Goal: Complete application form: Complete application form

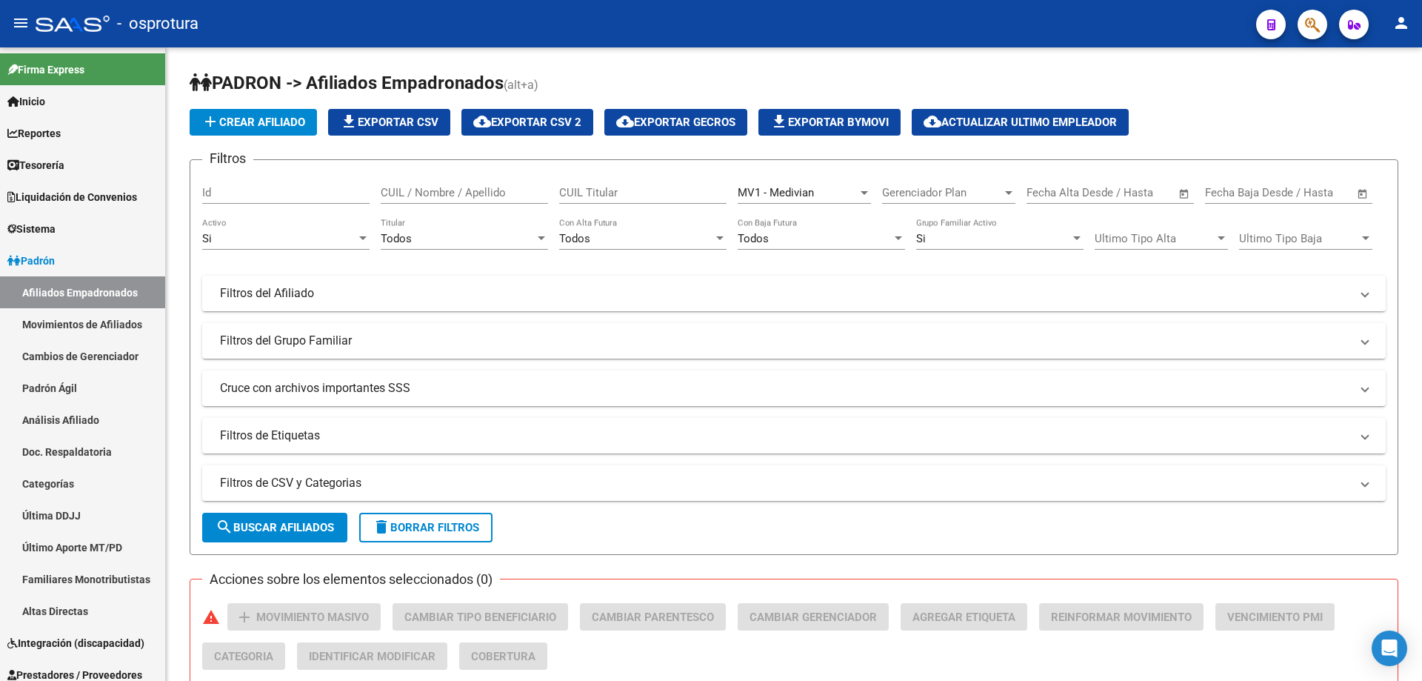
scroll to position [520, 0]
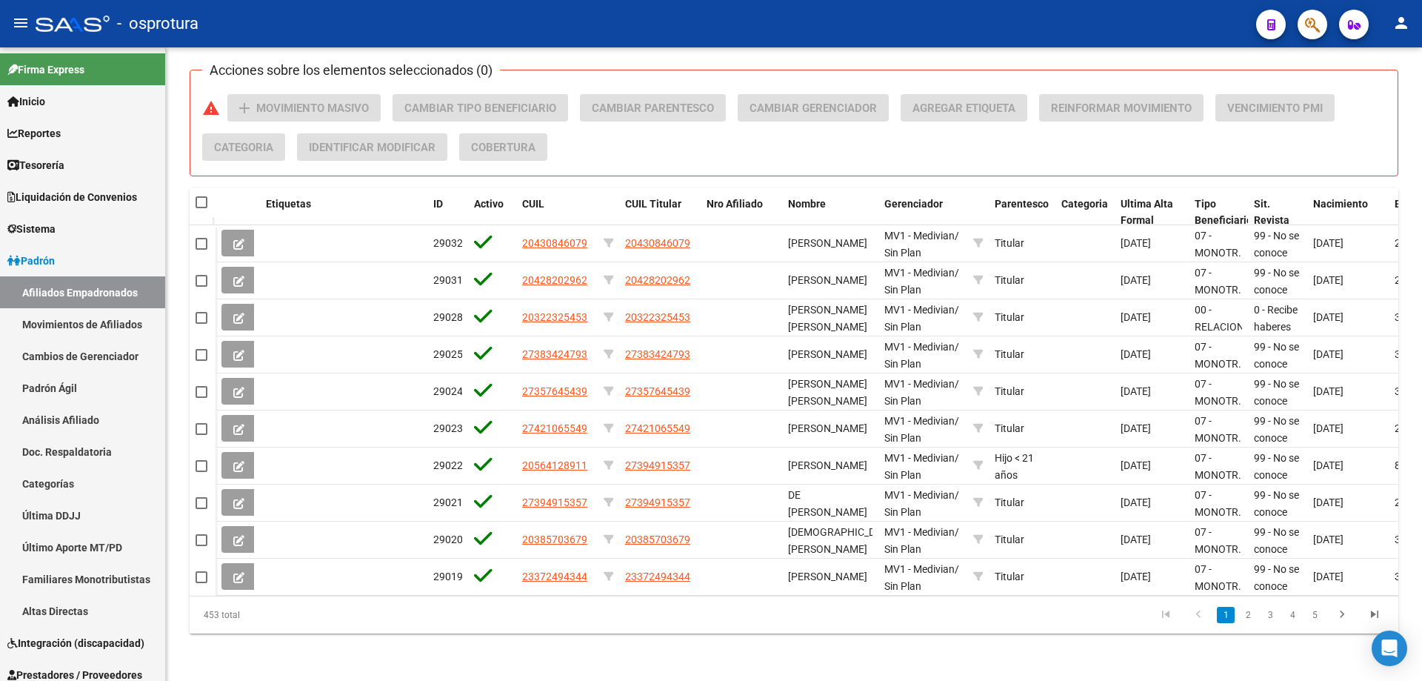
click at [1321, 22] on button "button" at bounding box center [1313, 25] width 30 height 30
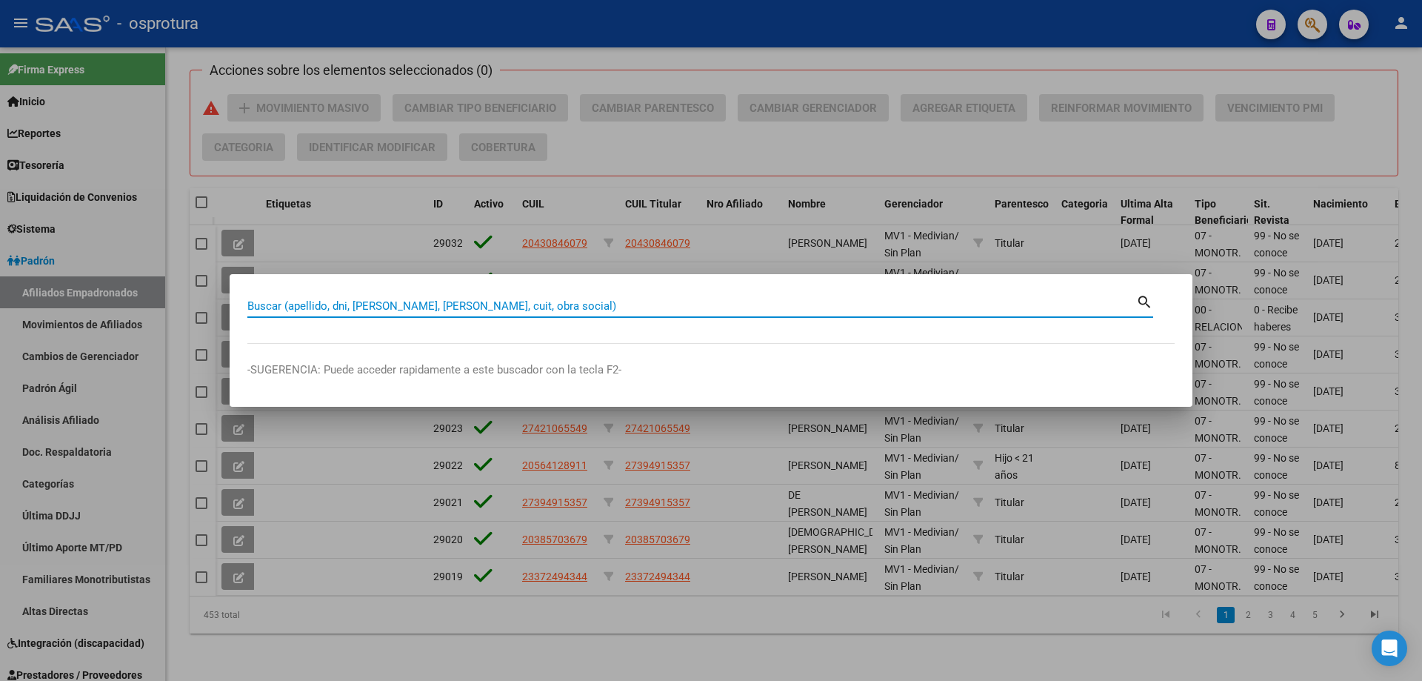
click at [726, 308] on input "Buscar (apellido, dni, [PERSON_NAME], [PERSON_NAME], cuit, obra social)" at bounding box center [691, 305] width 889 height 13
paste input "20-43689205-6"
type input "20436892056"
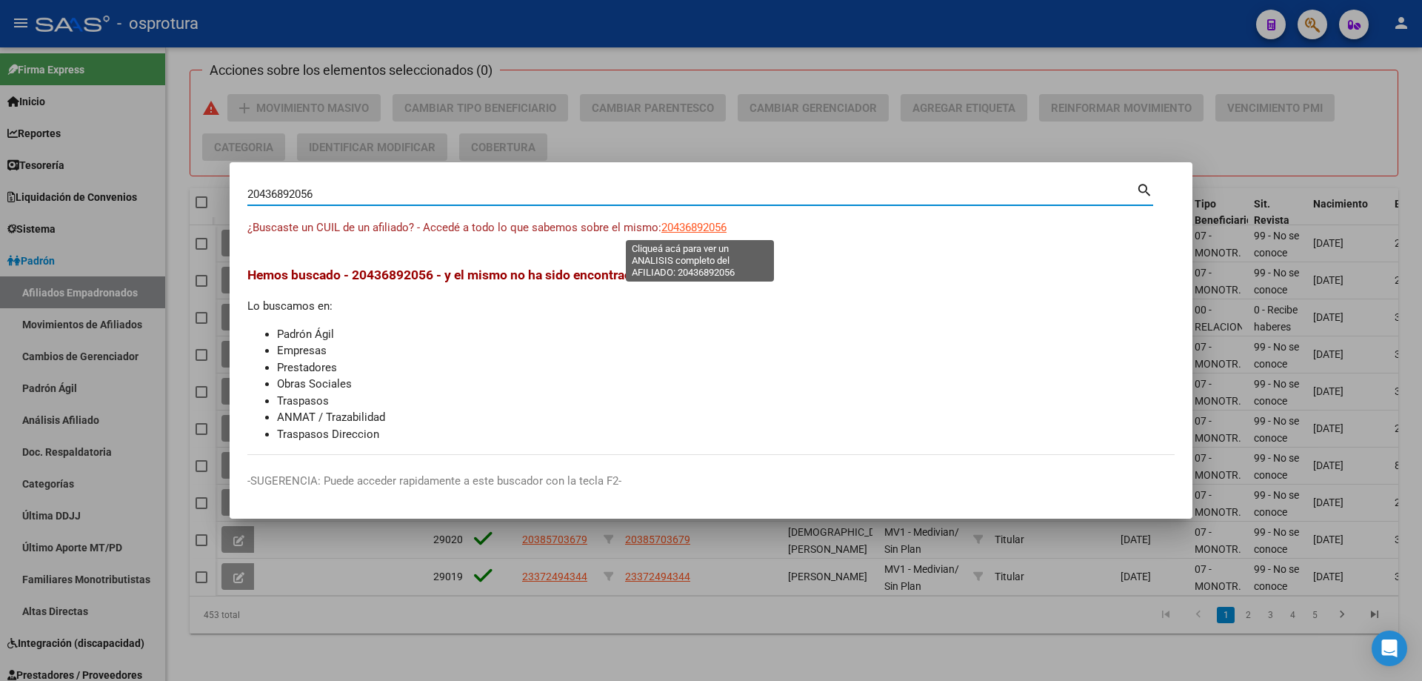
click at [697, 225] on span "20436892056" at bounding box center [693, 227] width 65 height 13
type textarea "20436892056"
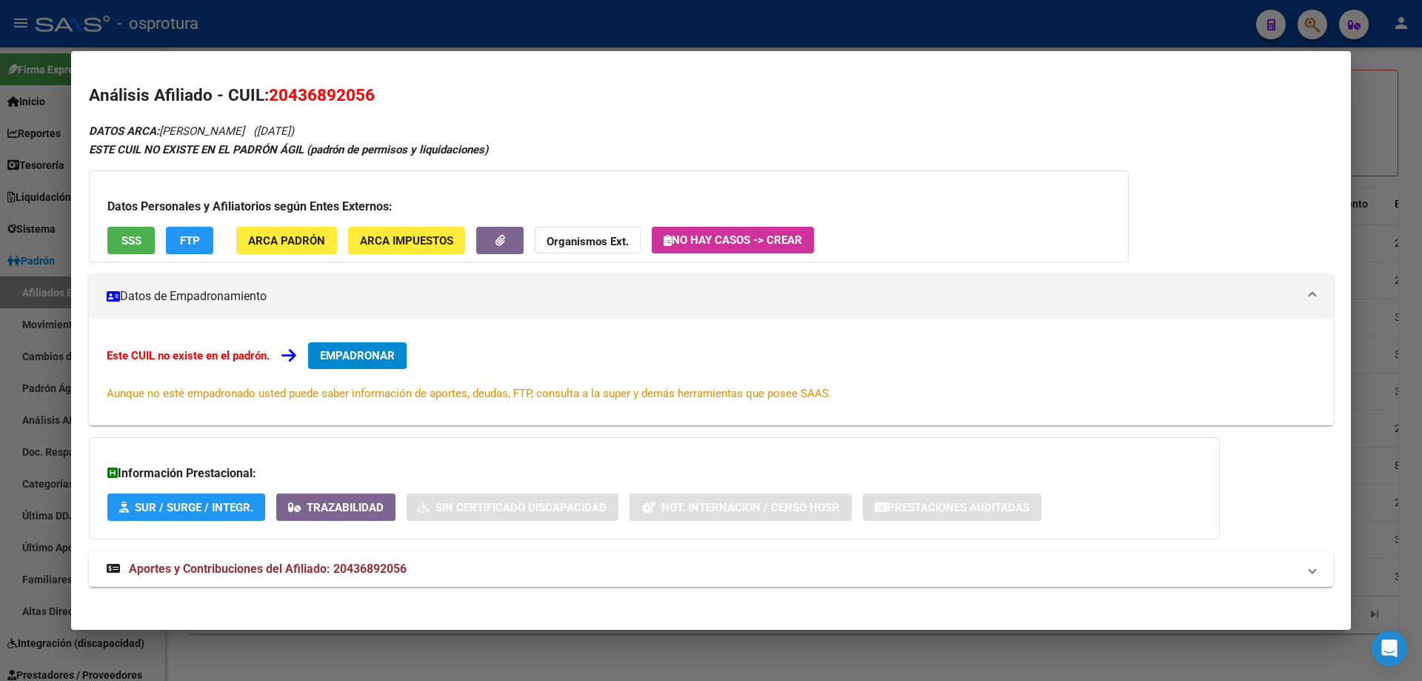
click at [354, 347] on button "EMPADRONAR" at bounding box center [357, 355] width 99 height 27
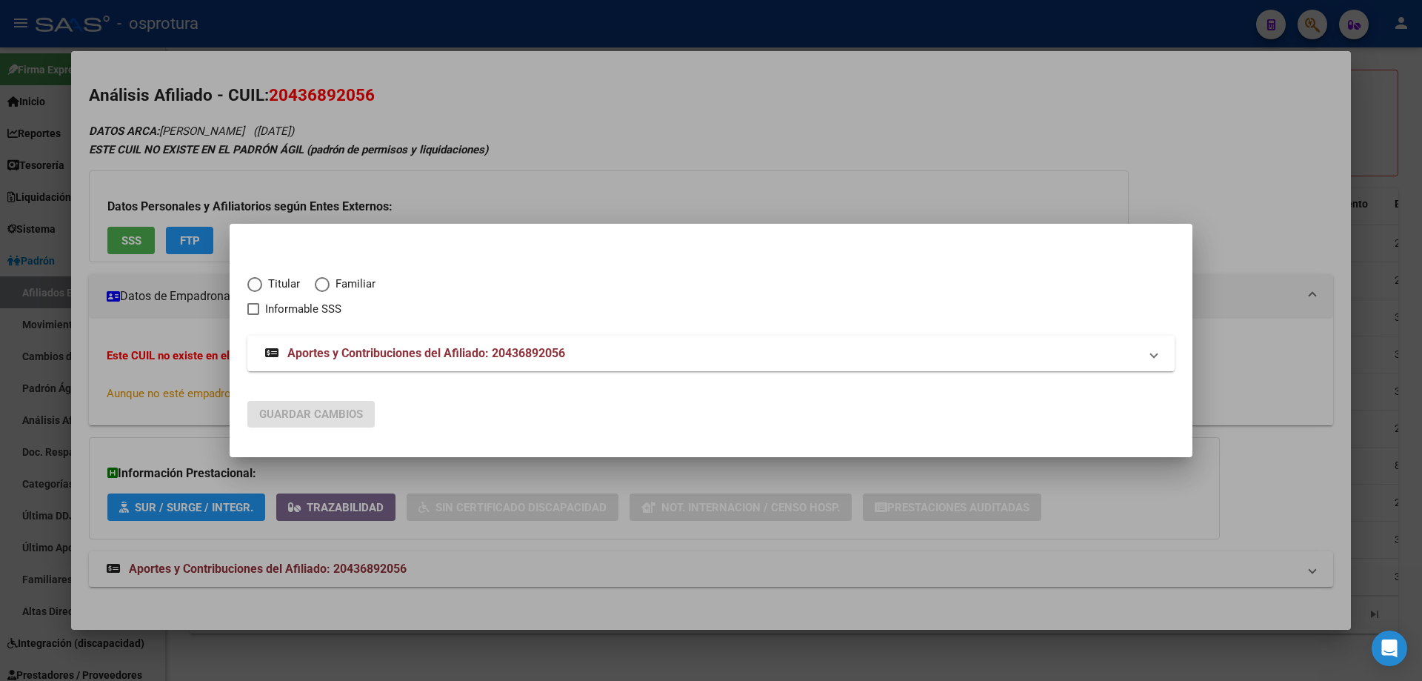
click at [257, 284] on span "Elija una opción" at bounding box center [254, 284] width 15 height 15
click at [257, 284] on input "Titular" at bounding box center [254, 284] width 15 height 15
radio input "true"
checkbox input "true"
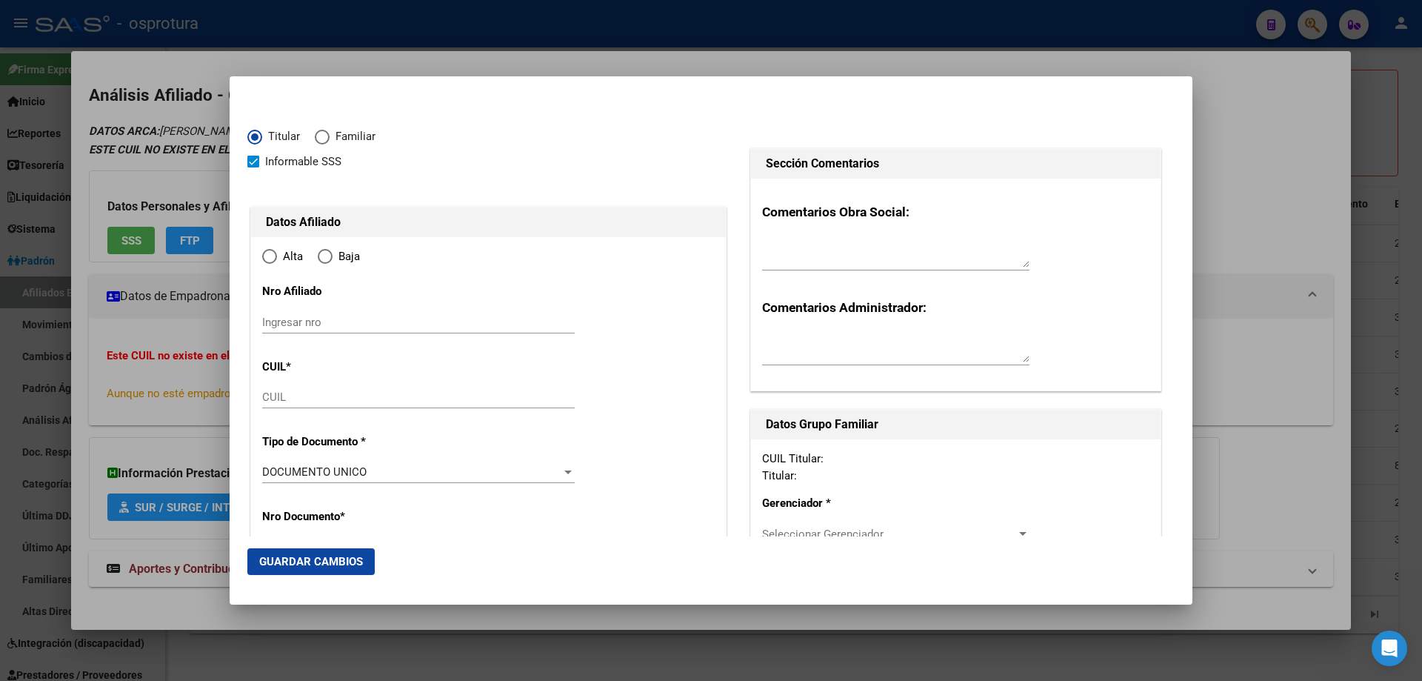
type input "20-43689205-6"
type input "43689205"
type input "[PERSON_NAME]"
type input "[DATE]"
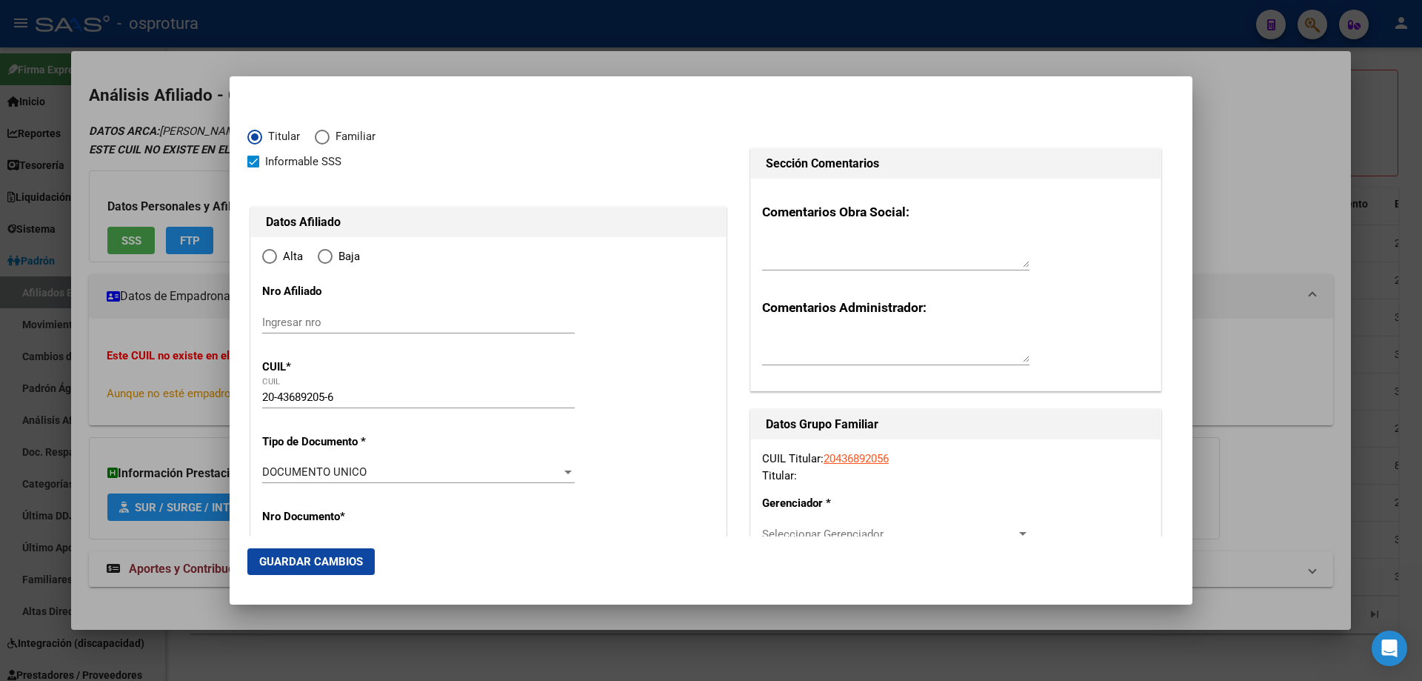
type input "ZONDA"
type input "5401"
type input "RUTA 12 Y [GEOGRAPHIC_DATA][PERSON_NAME]"
radio input "true"
type input "ZONDA"
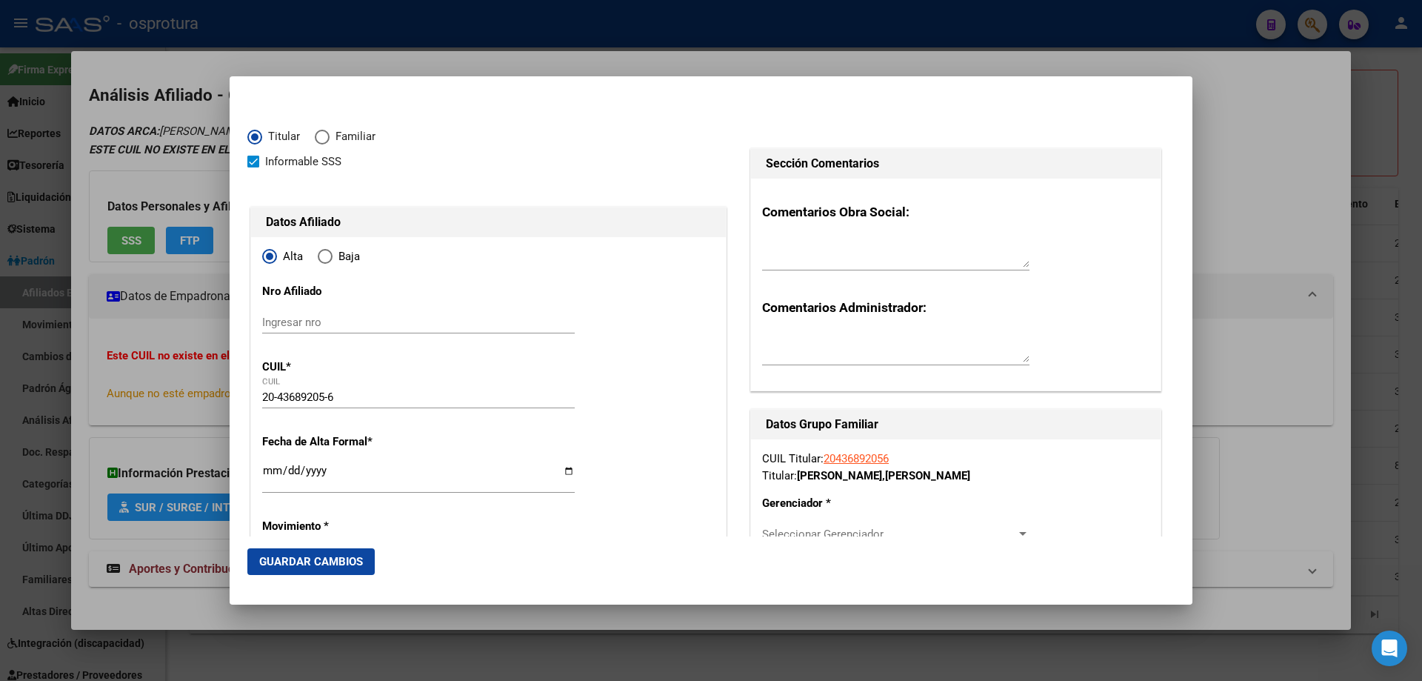
click at [270, 473] on input "Ingresar fecha" at bounding box center [418, 476] width 313 height 24
type input "[DATE]"
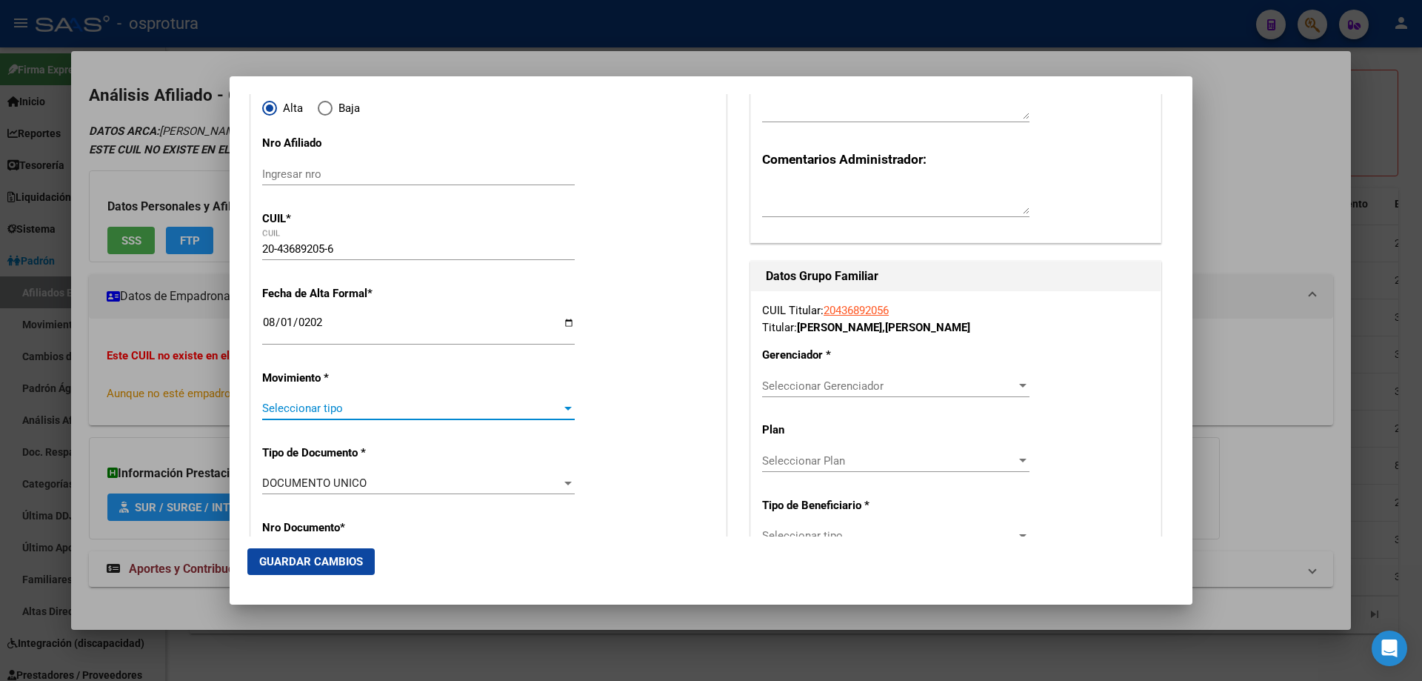
click at [319, 411] on span "Seleccionar tipo" at bounding box center [411, 407] width 299 height 13
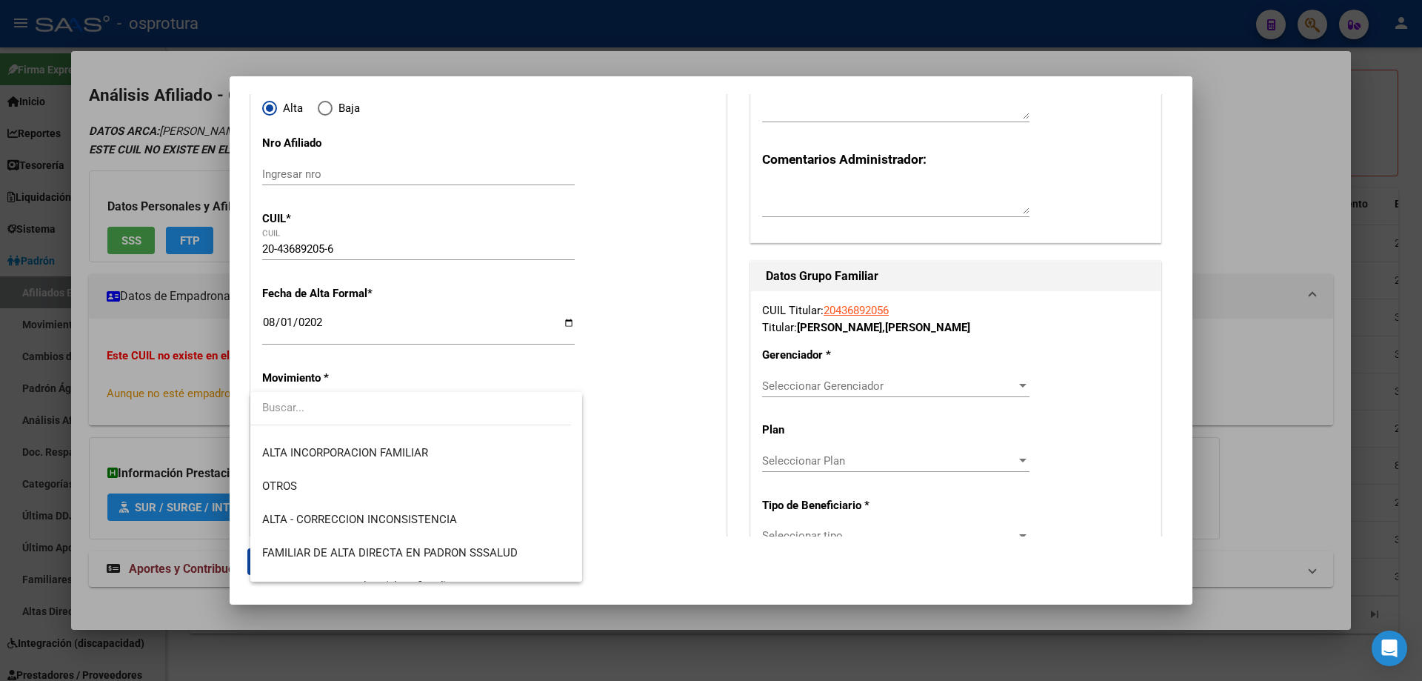
scroll to position [296, 0]
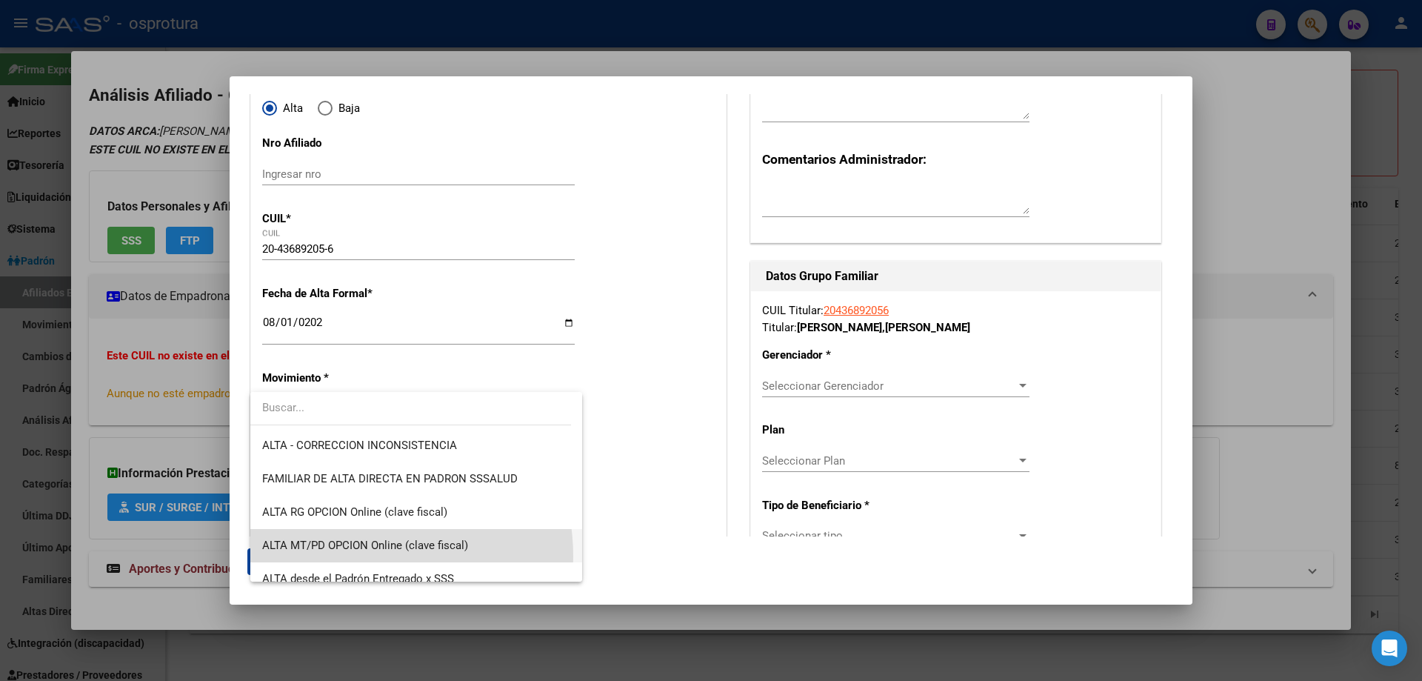
click at [356, 556] on span "ALTA MT/PD OPCION Online (clave fiscal)" at bounding box center [416, 545] width 308 height 33
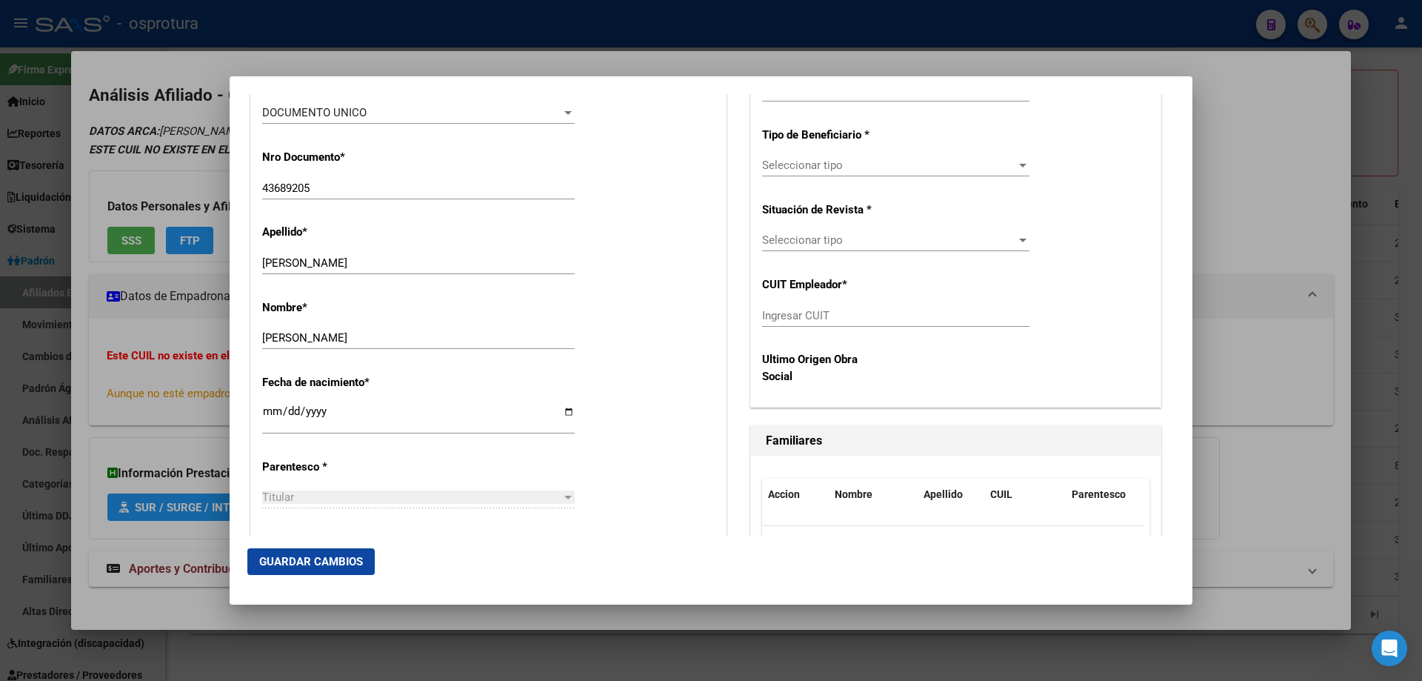
scroll to position [593, 0]
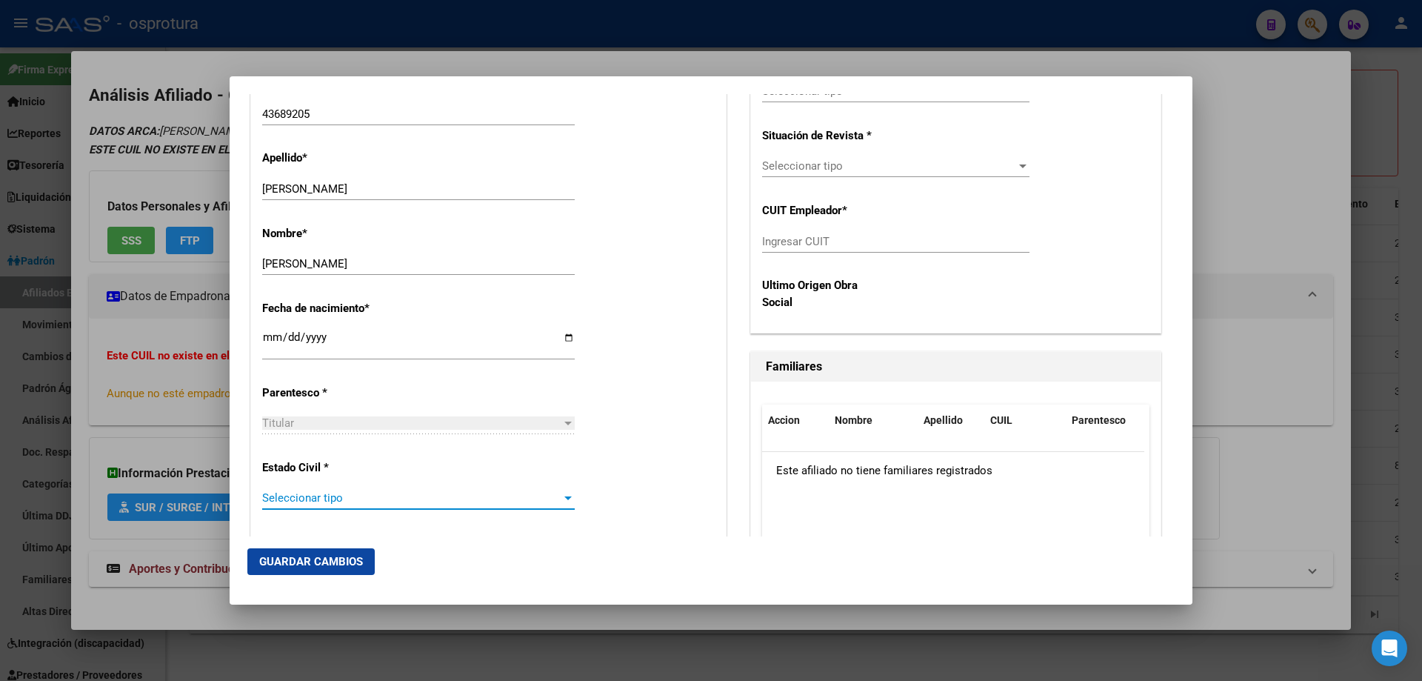
click at [356, 502] on span "Seleccionar tipo" at bounding box center [411, 497] width 299 height 13
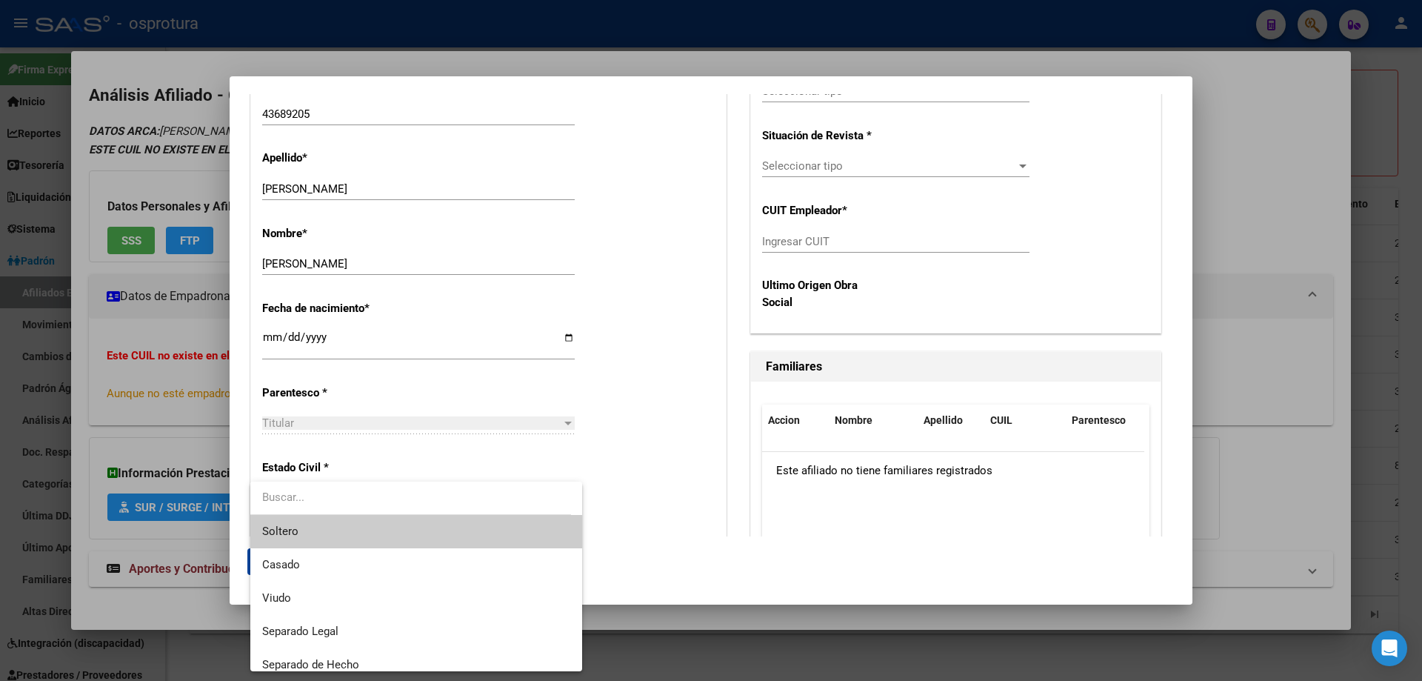
click at [355, 536] on span "Soltero" at bounding box center [416, 531] width 308 height 33
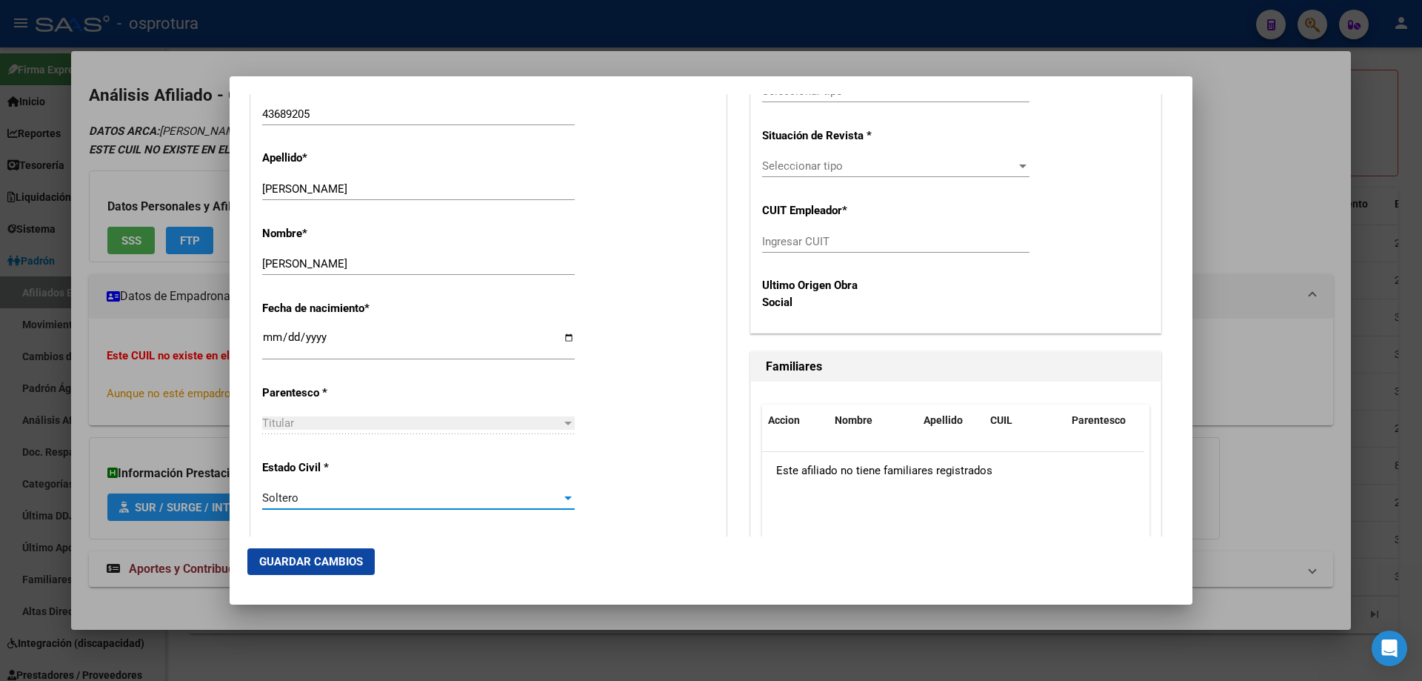
scroll to position [370, 0]
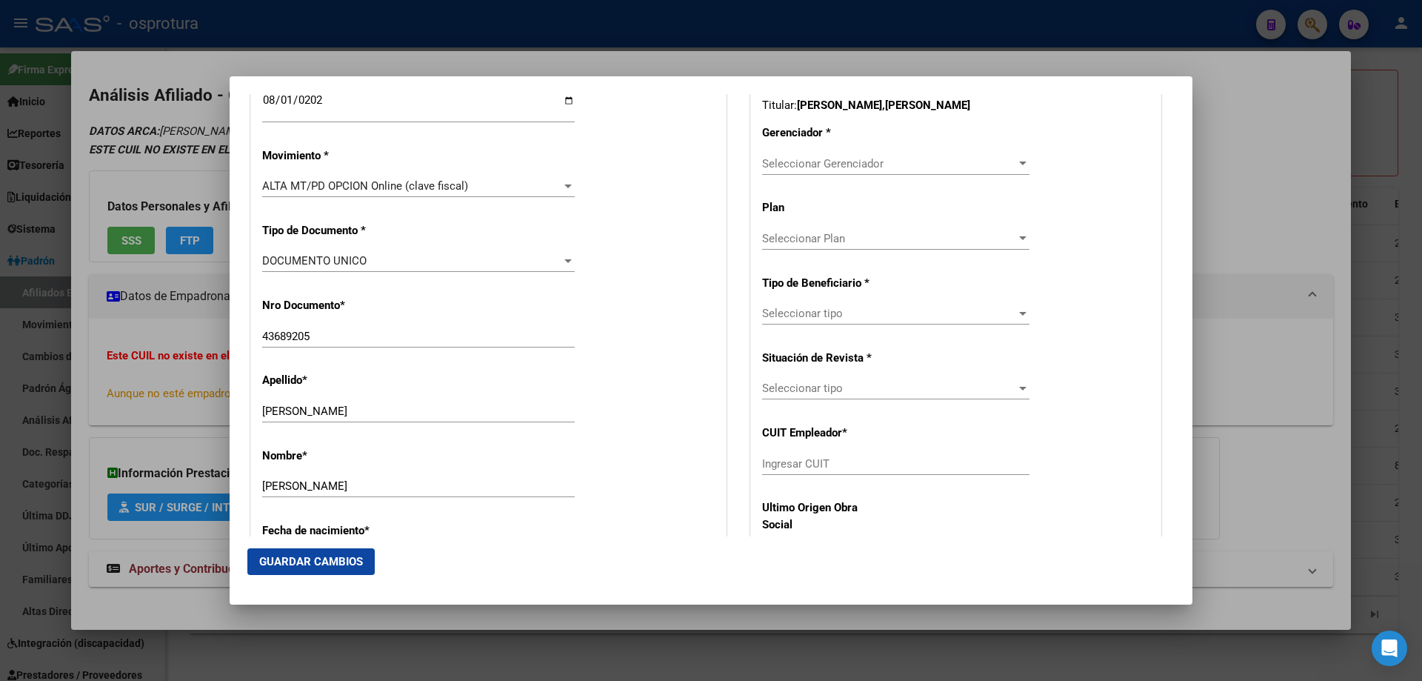
click at [852, 153] on div "Seleccionar Gerenciador Seleccionar Gerenciador" at bounding box center [895, 164] width 267 height 22
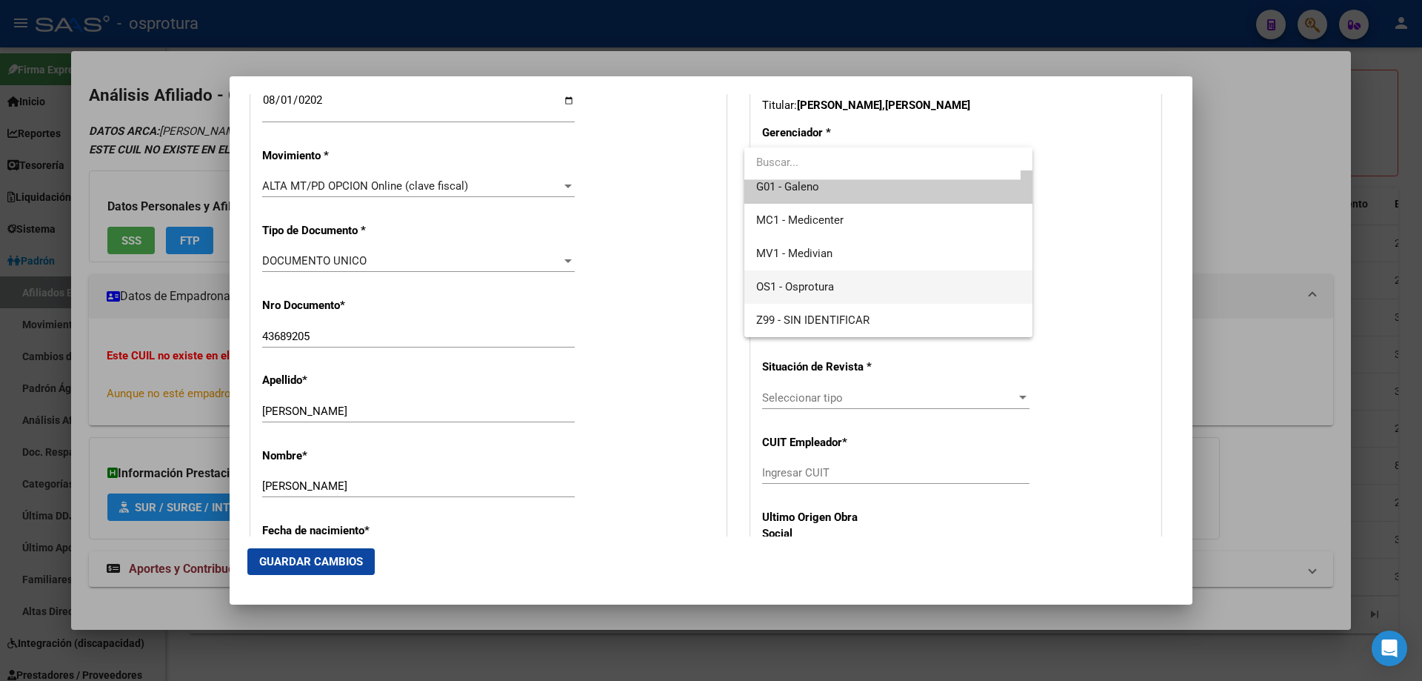
scroll to position [0, 0]
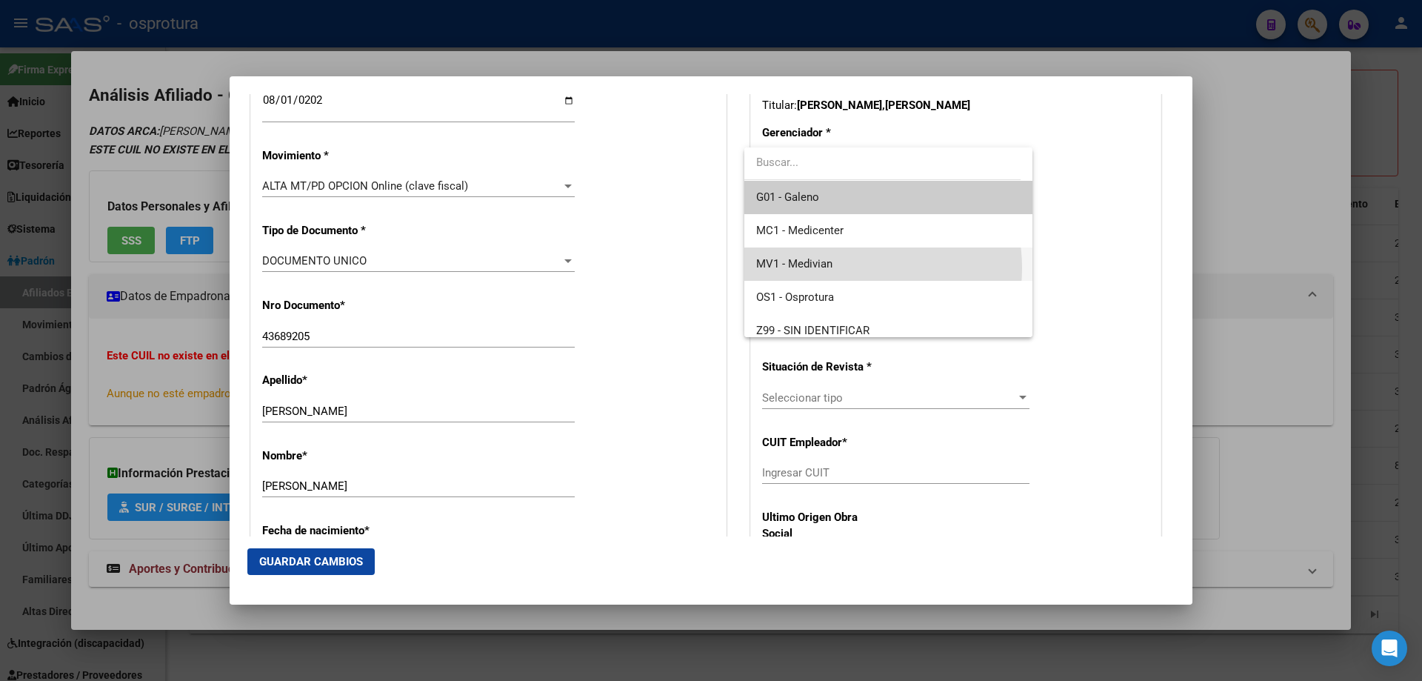
click at [837, 268] on span "MV1 - Medivian" at bounding box center [888, 263] width 264 height 33
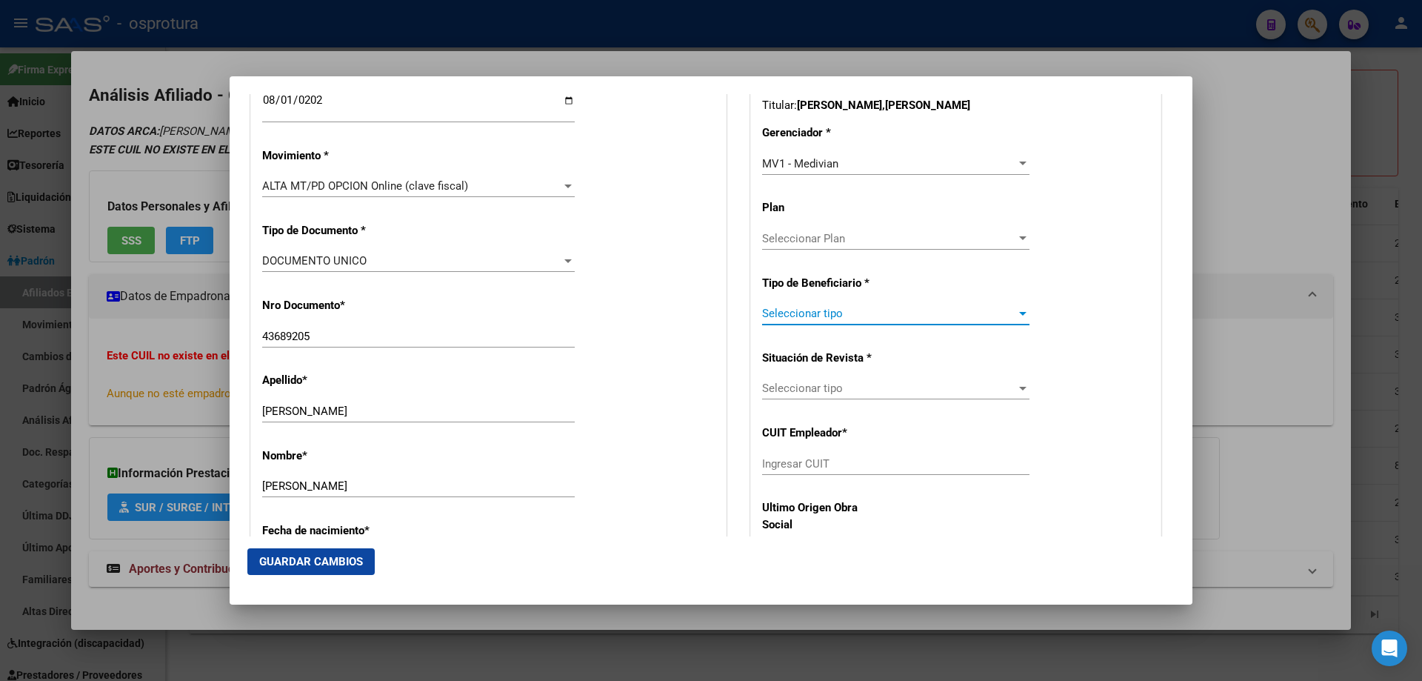
click at [816, 309] on span "Seleccionar tipo" at bounding box center [889, 313] width 254 height 13
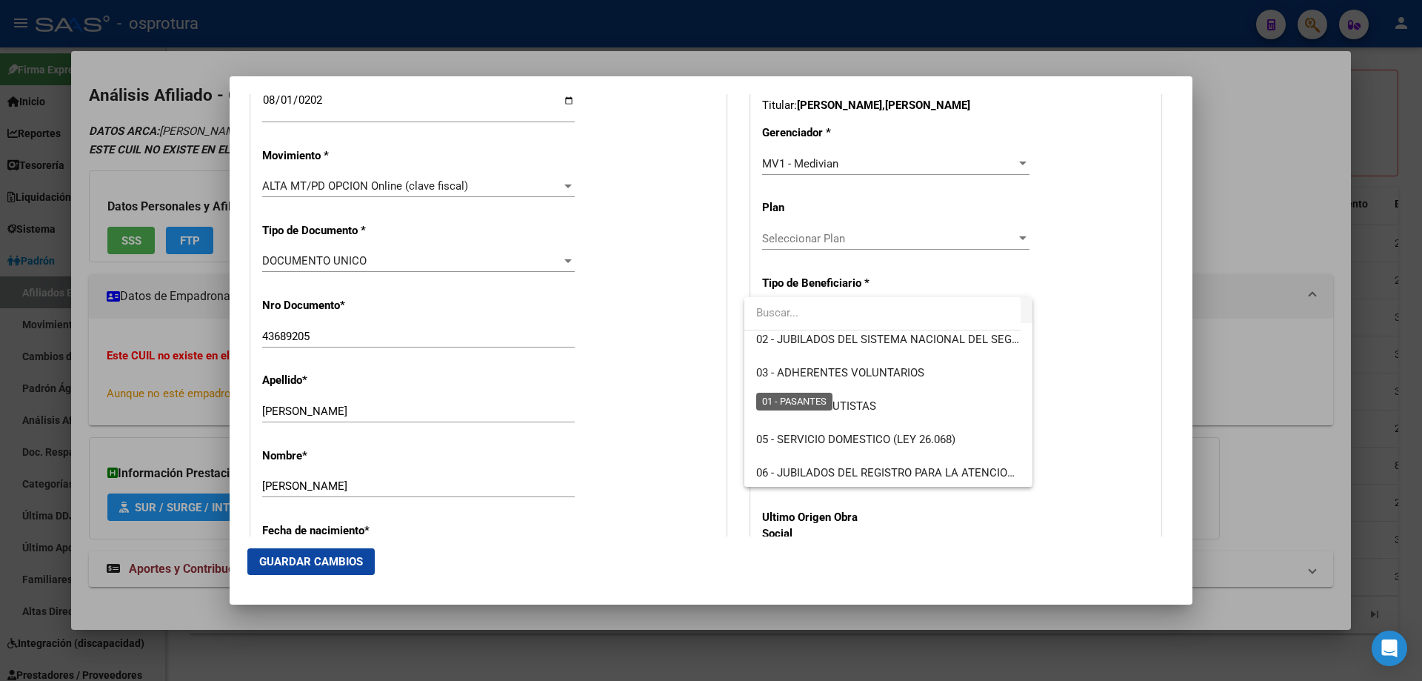
scroll to position [148, 0]
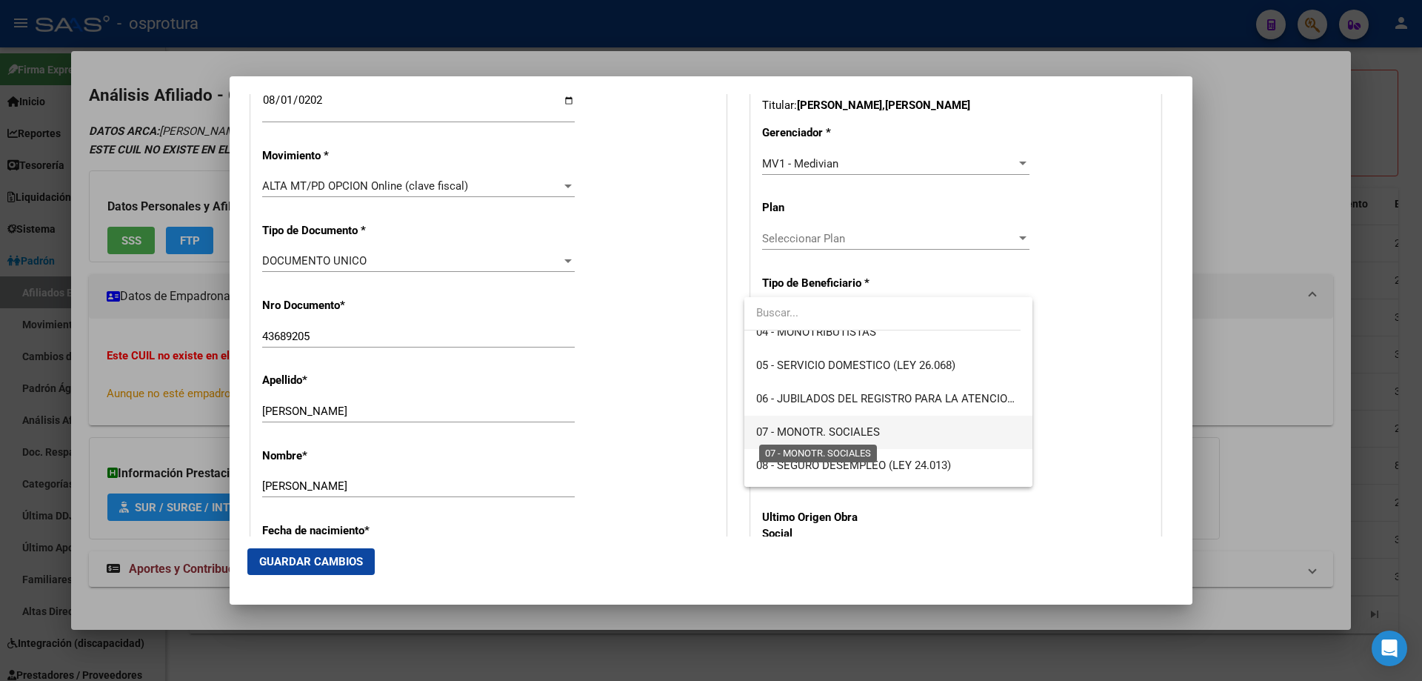
click at [825, 433] on span "07 - MONOTR. SOCIALES" at bounding box center [818, 431] width 124 height 13
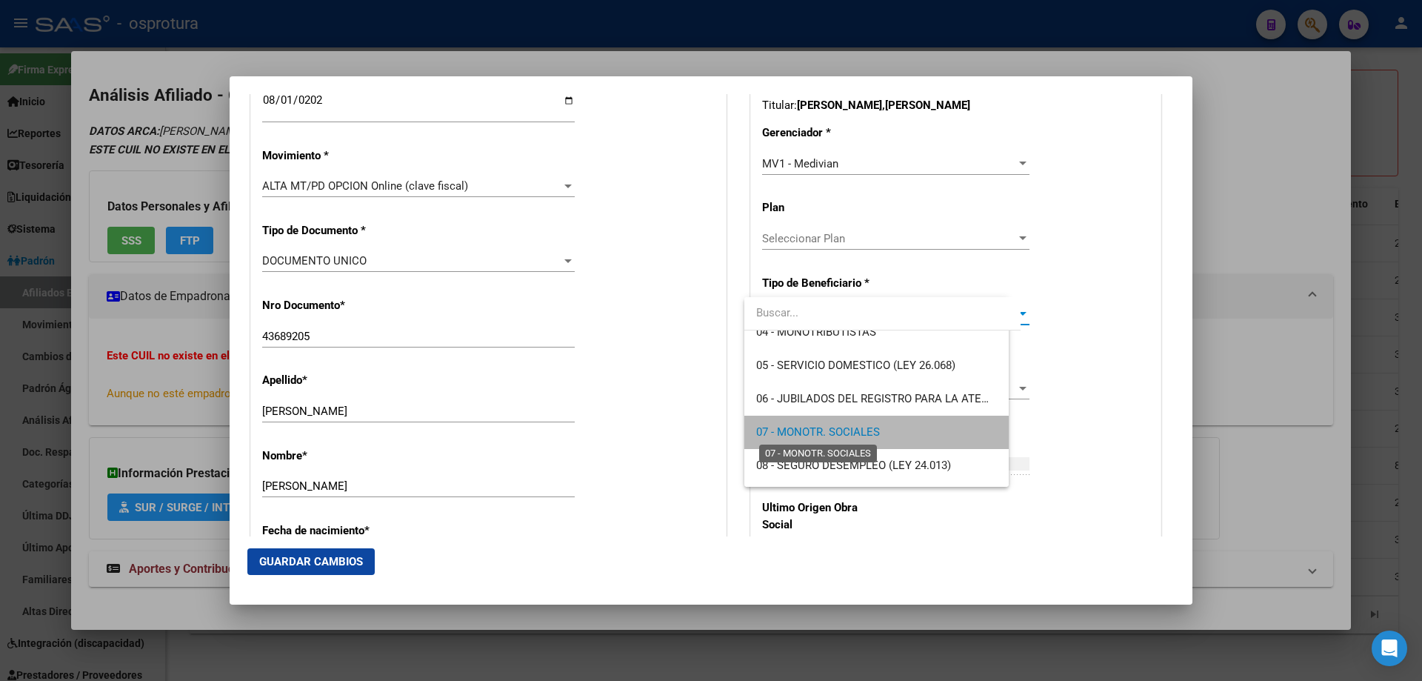
type input "20-43689205-6"
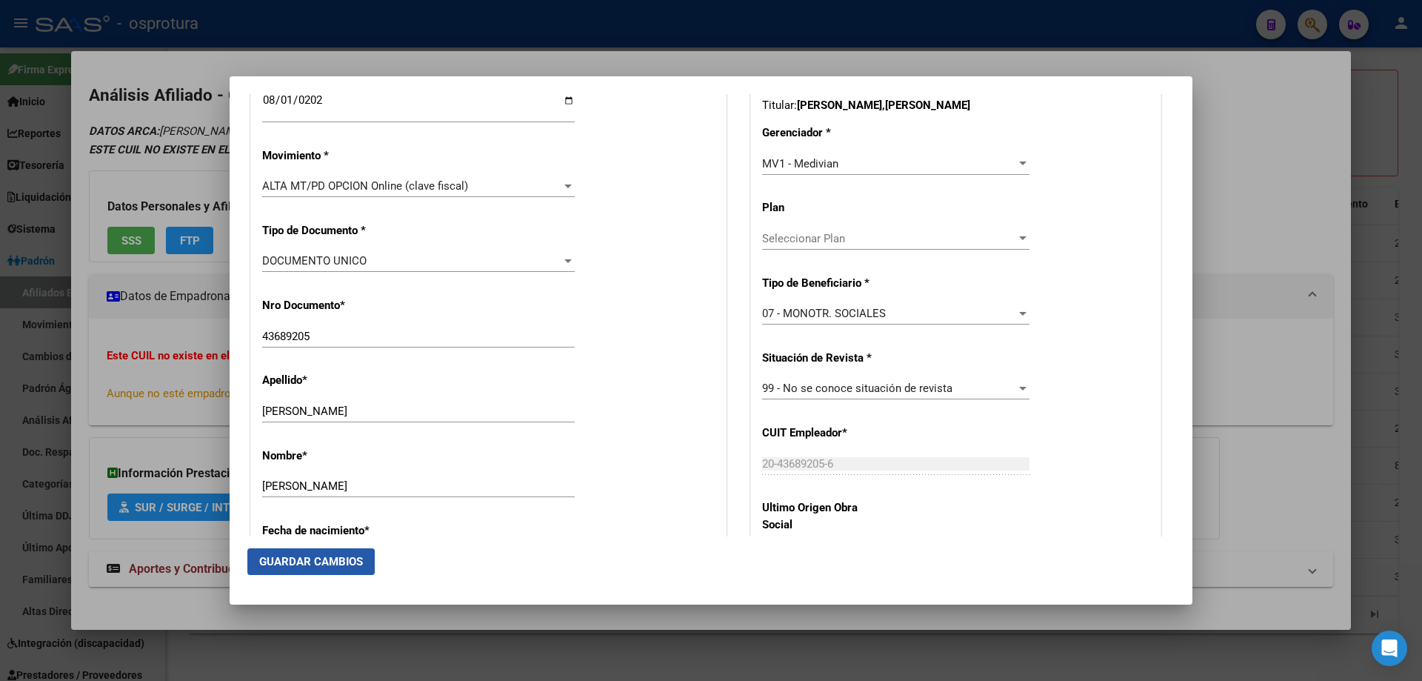
click at [304, 558] on span "Guardar Cambios" at bounding box center [311, 561] width 104 height 13
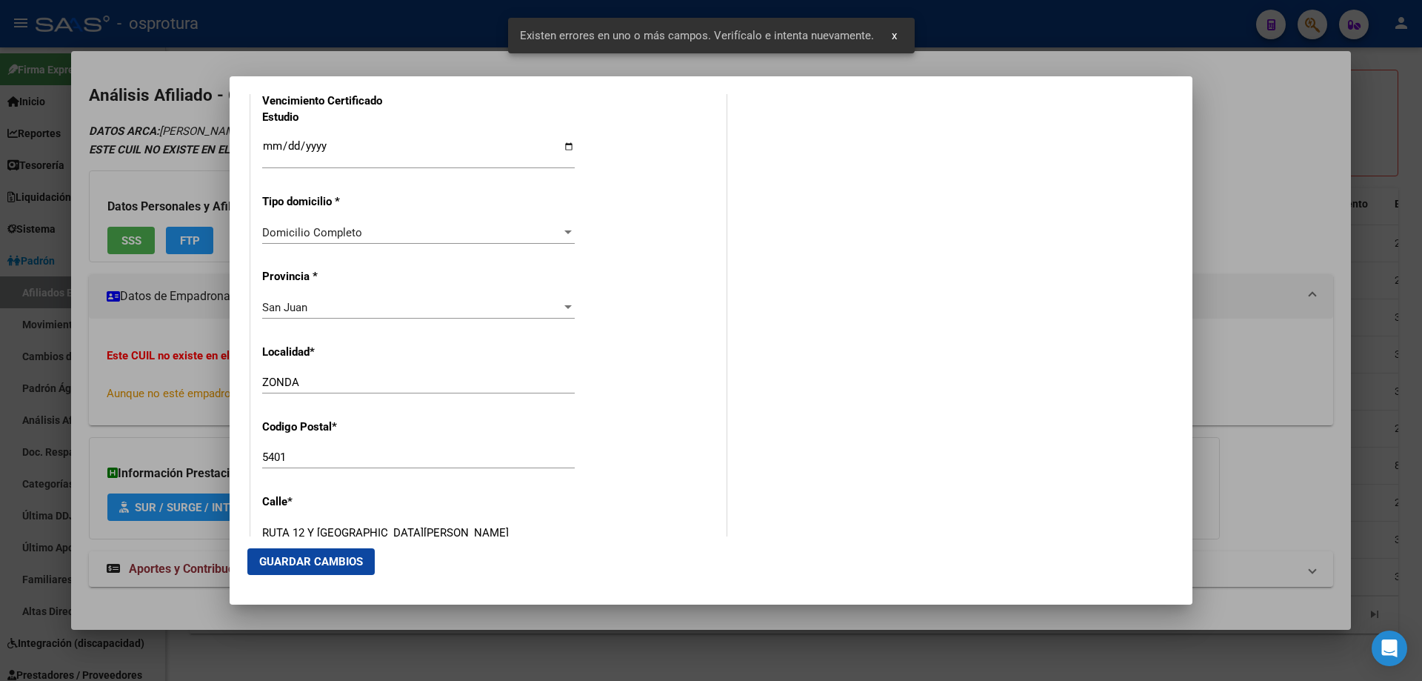
scroll to position [1555, 0]
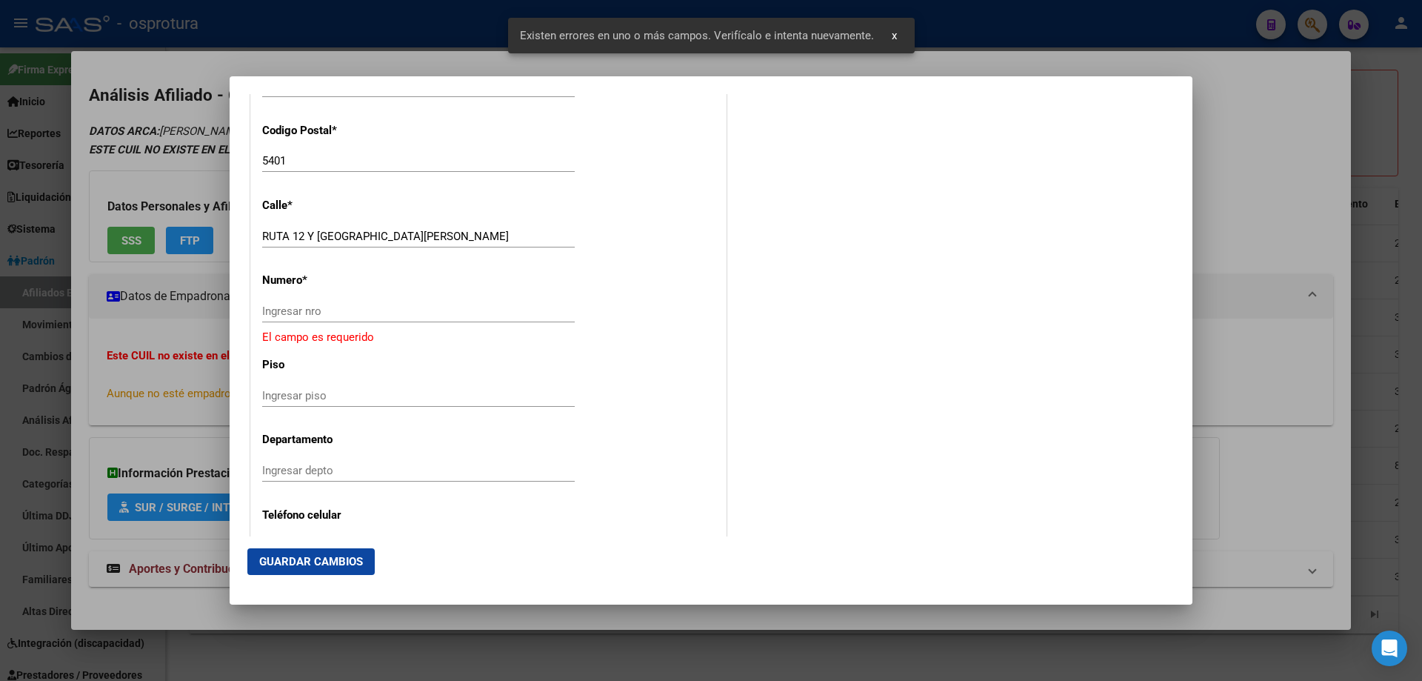
click at [322, 310] on input "Ingresar nro" at bounding box center [418, 310] width 313 height 13
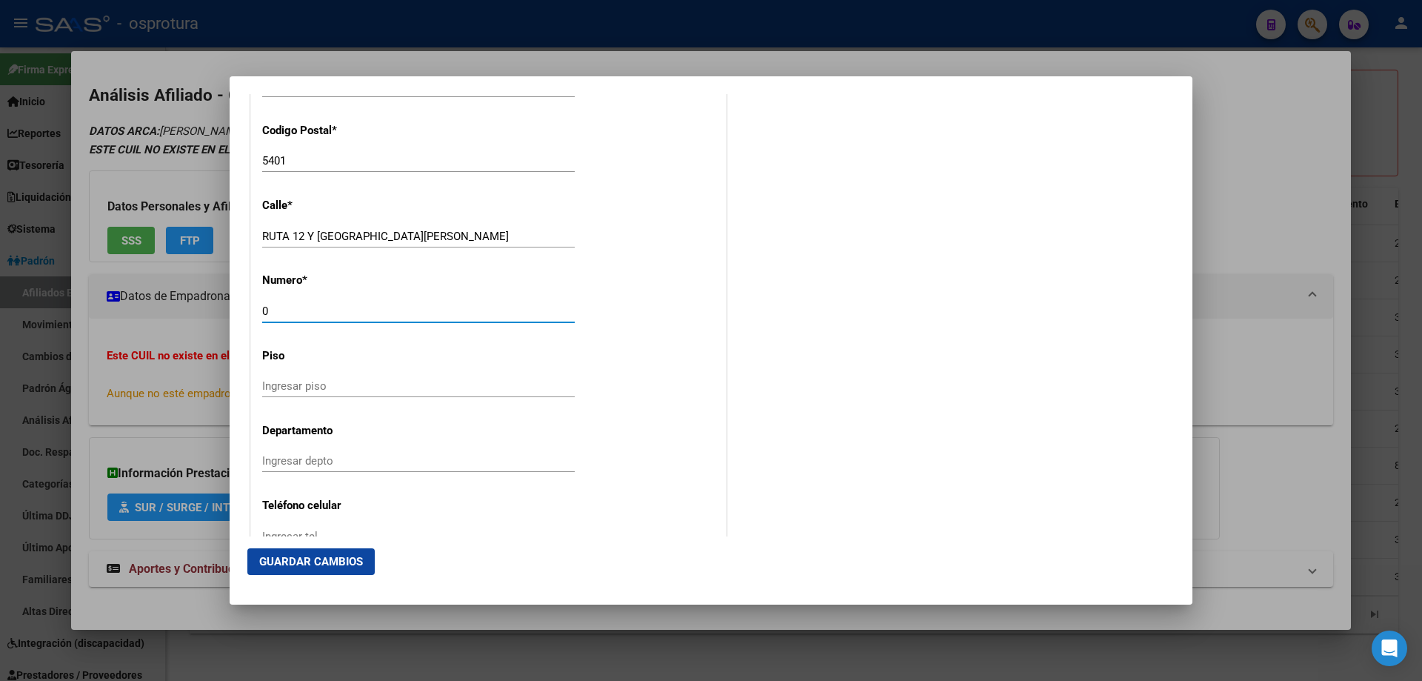
type input "0"
click at [286, 556] on span "Guardar Cambios" at bounding box center [311, 561] width 104 height 13
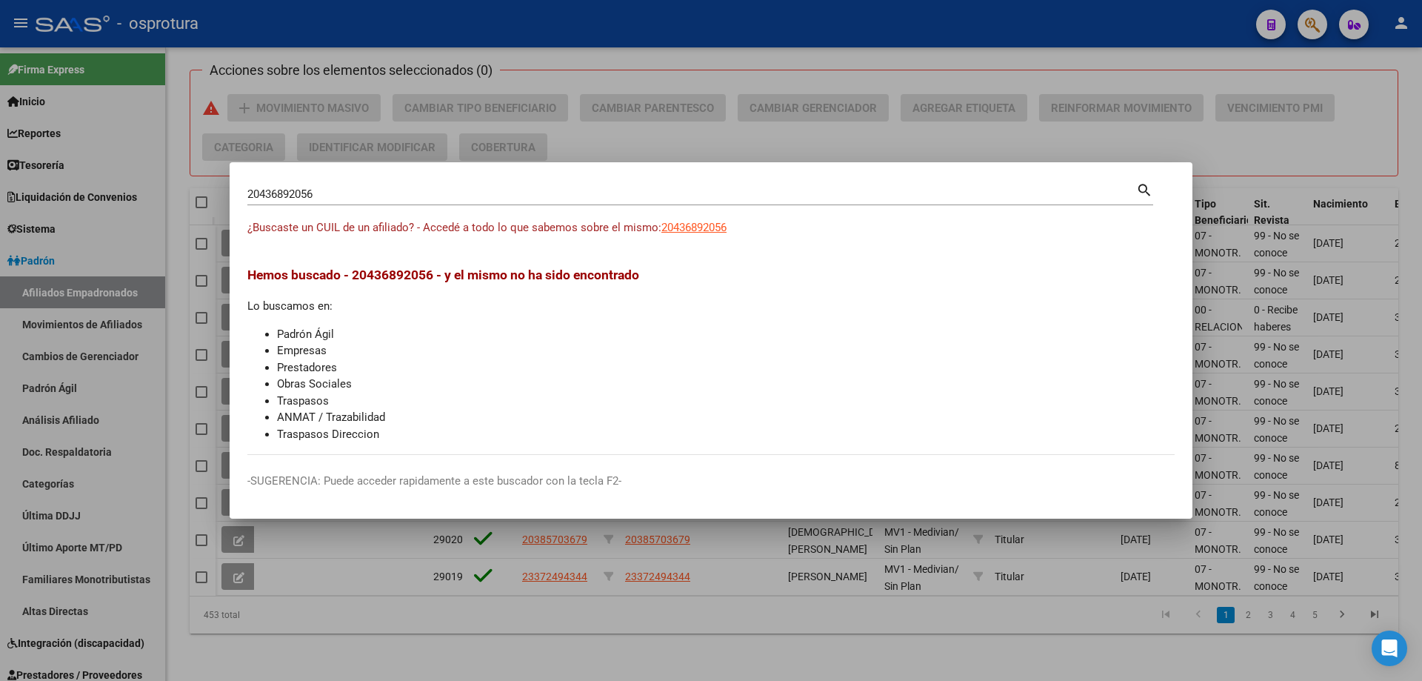
click at [487, 194] on input "20436892056" at bounding box center [691, 193] width 889 height 13
paste input "-43730815-3"
type input "20437308153"
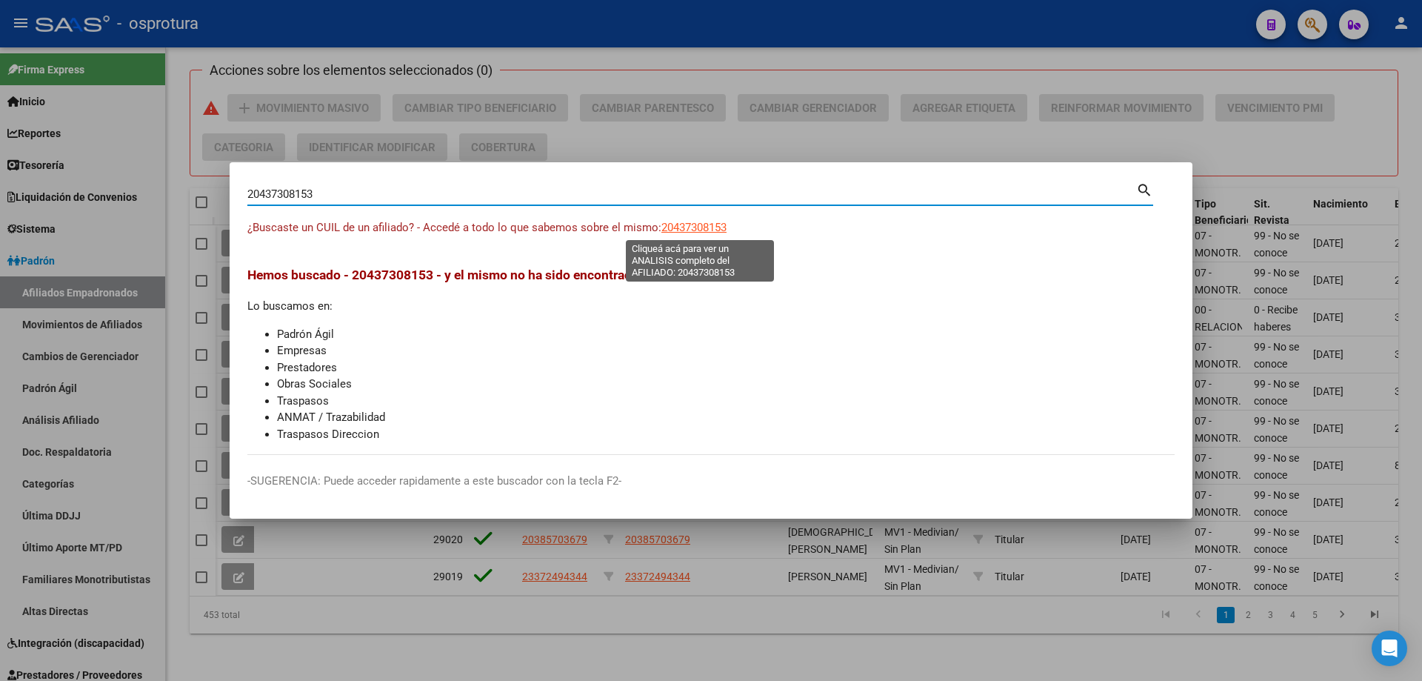
click at [701, 228] on span "20437308153" at bounding box center [693, 227] width 65 height 13
type textarea "20437308153"
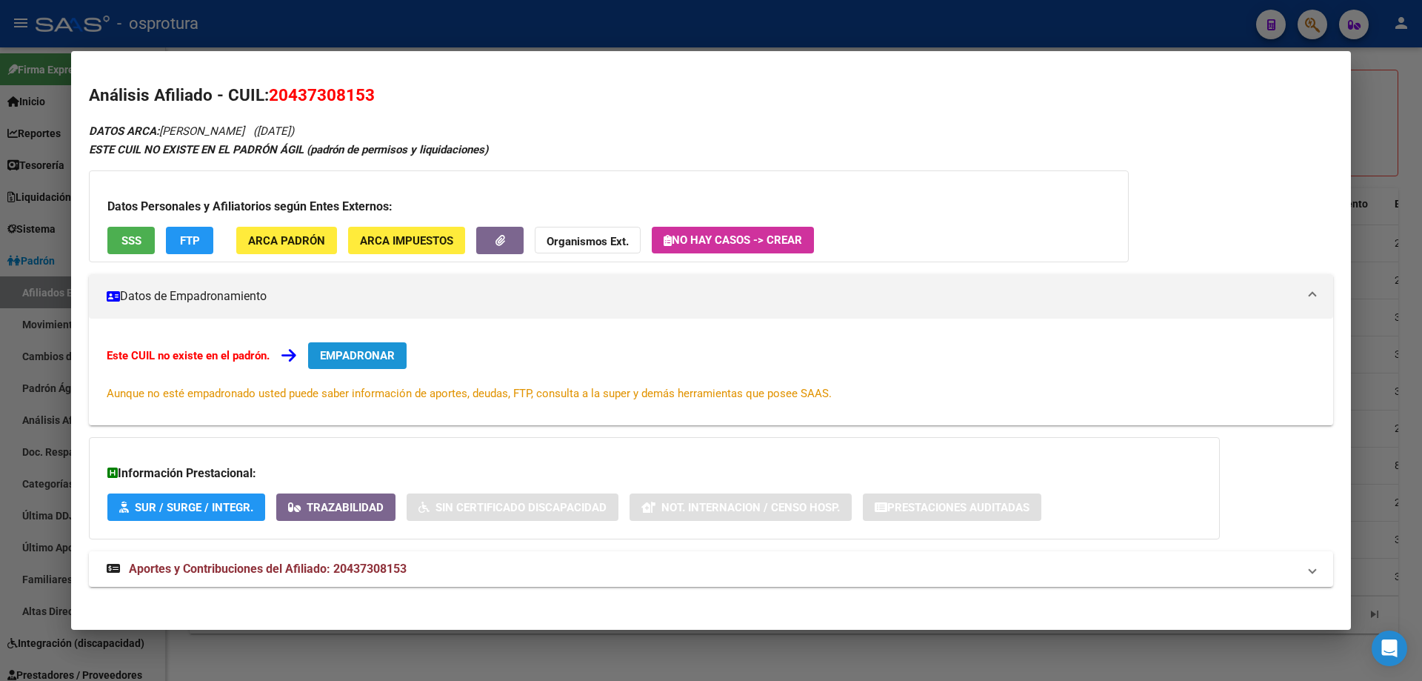
click at [363, 350] on span "EMPADRONAR" at bounding box center [357, 355] width 75 height 13
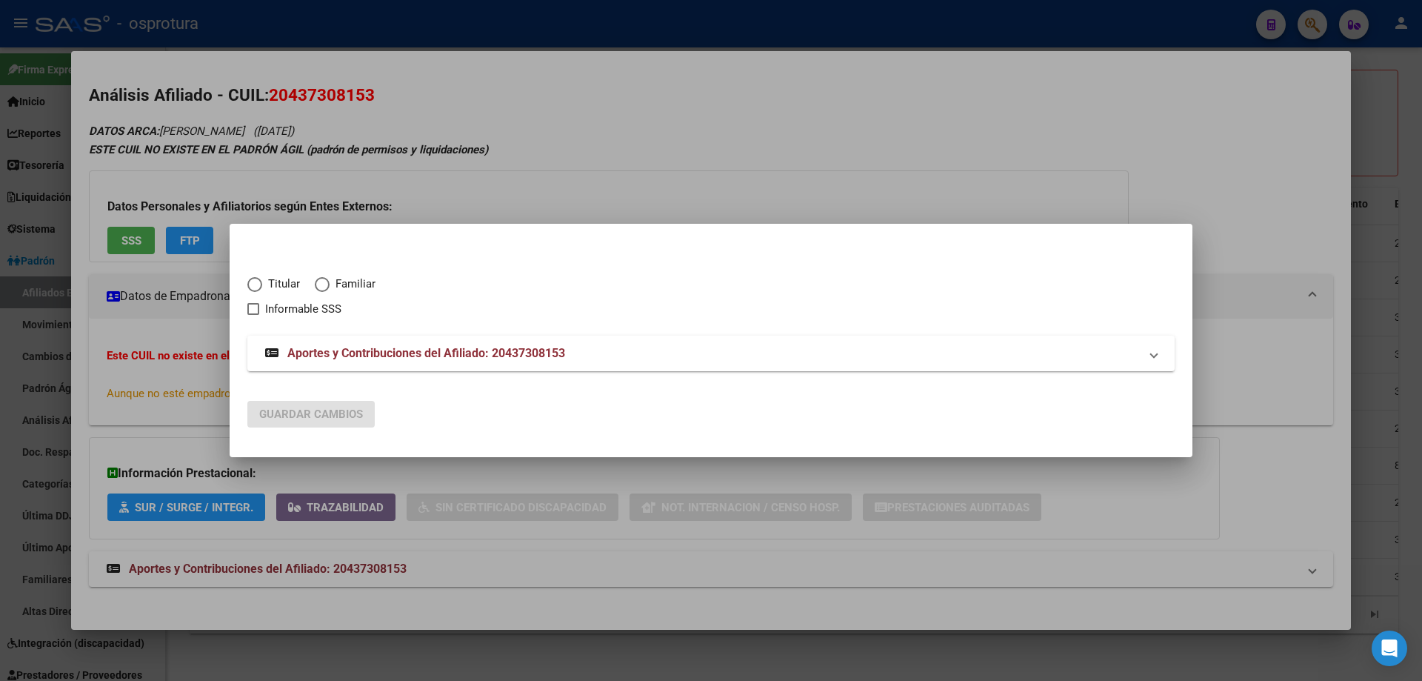
click at [258, 292] on label "Titular" at bounding box center [280, 284] width 67 height 17
click at [258, 292] on input "Titular" at bounding box center [254, 284] width 15 height 15
radio input "true"
checkbox input "true"
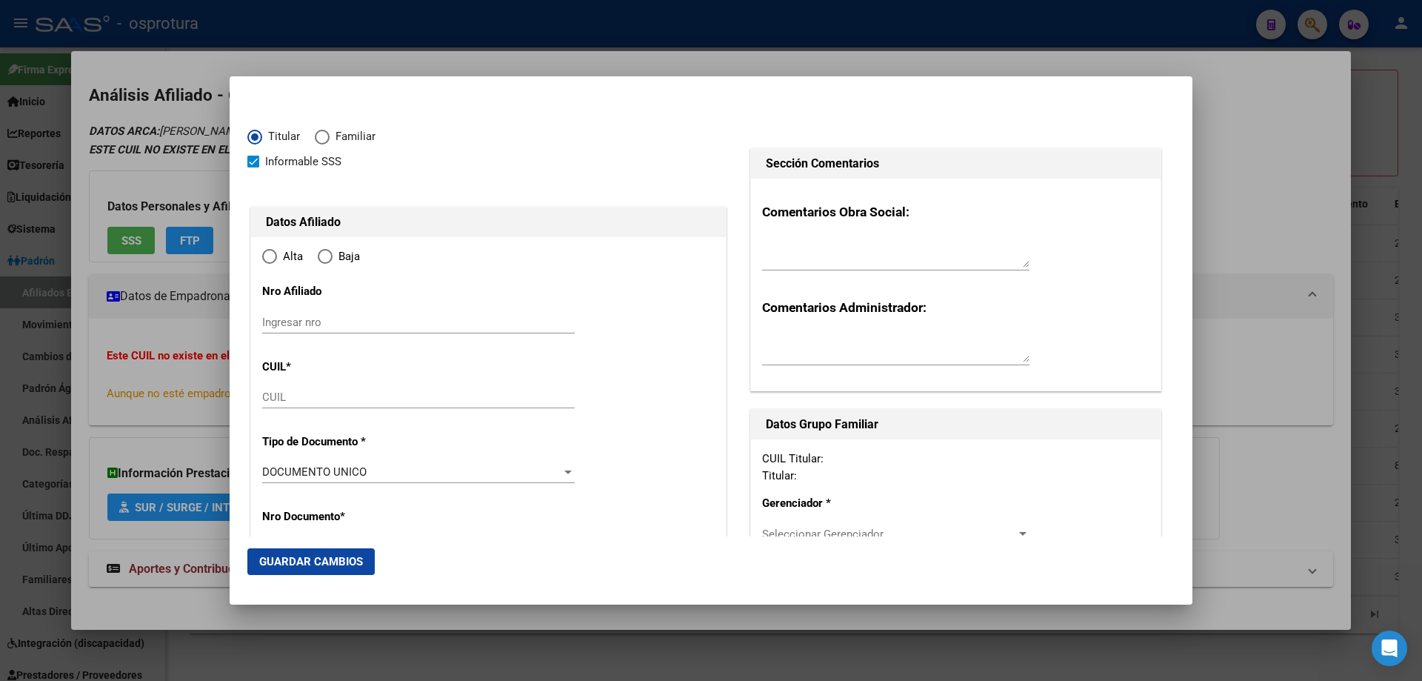
type input "20-43730815-3"
type input "43730815"
type input "FIGUEREDO"
type input "[PERSON_NAME]"
type input "[DATE]"
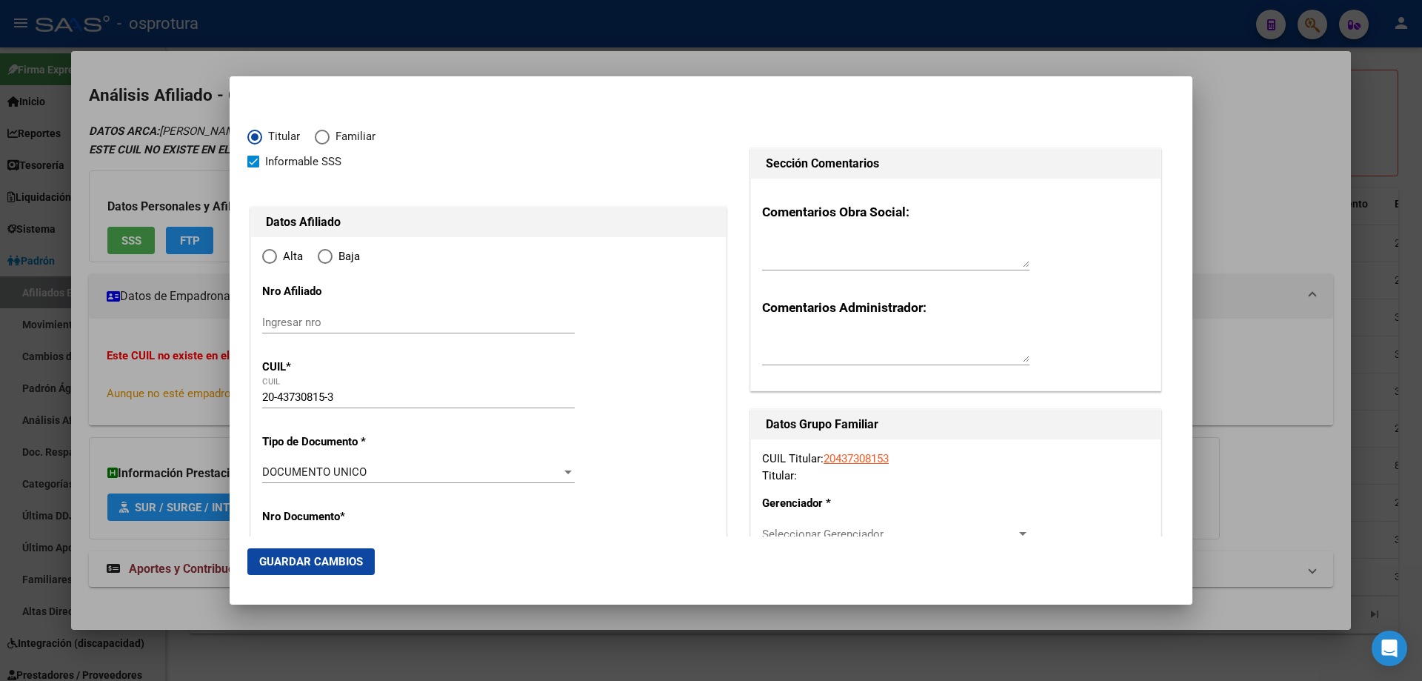
type input "CABA"
type input "1425"
type input "[PERSON_NAME]"
type input "2686"
type input "2"
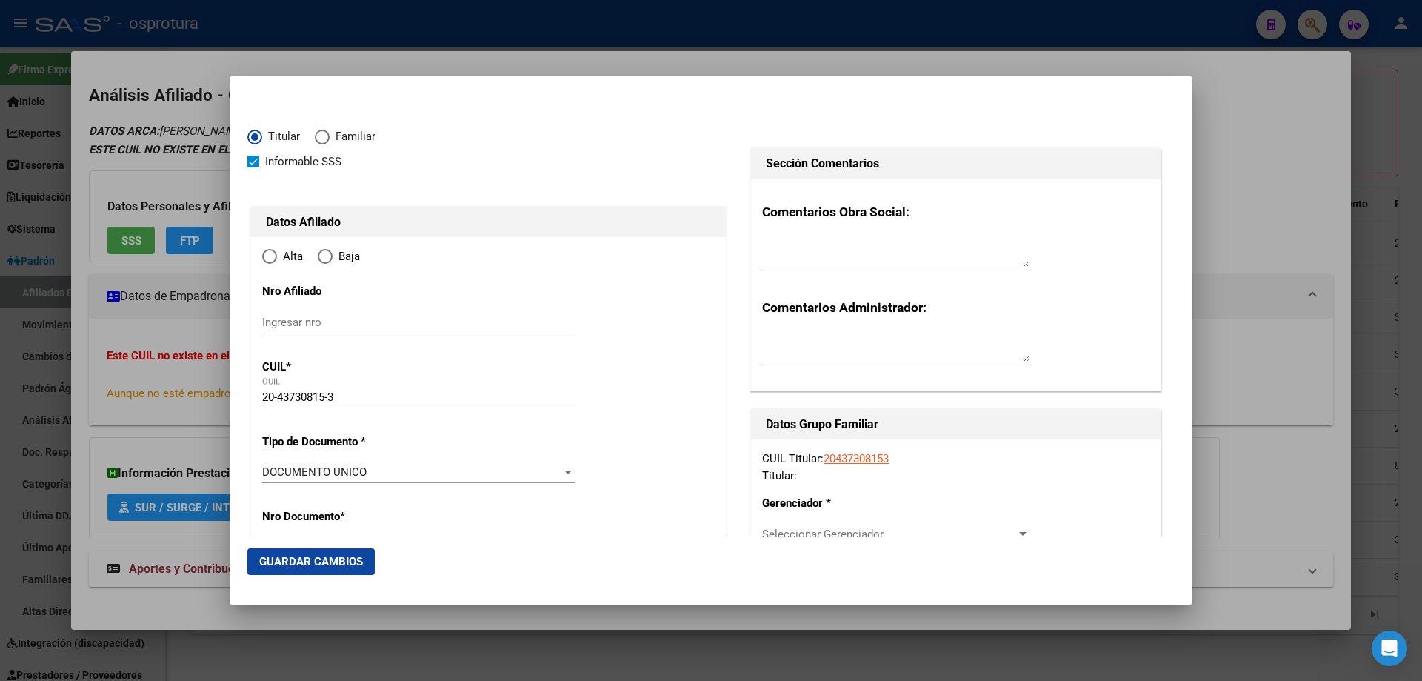
type input "CABA"
radio input "true"
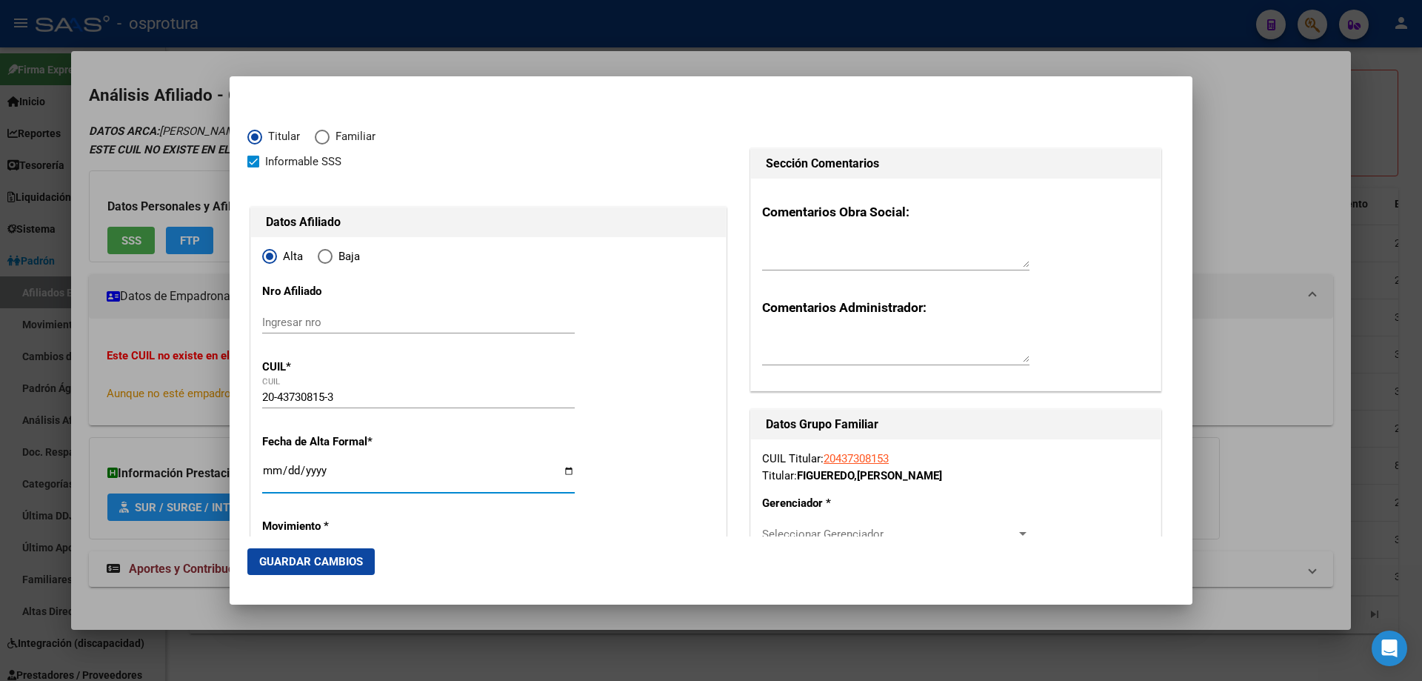
click at [270, 468] on input "Ingresar fecha" at bounding box center [418, 476] width 313 height 24
type input "[DATE]"
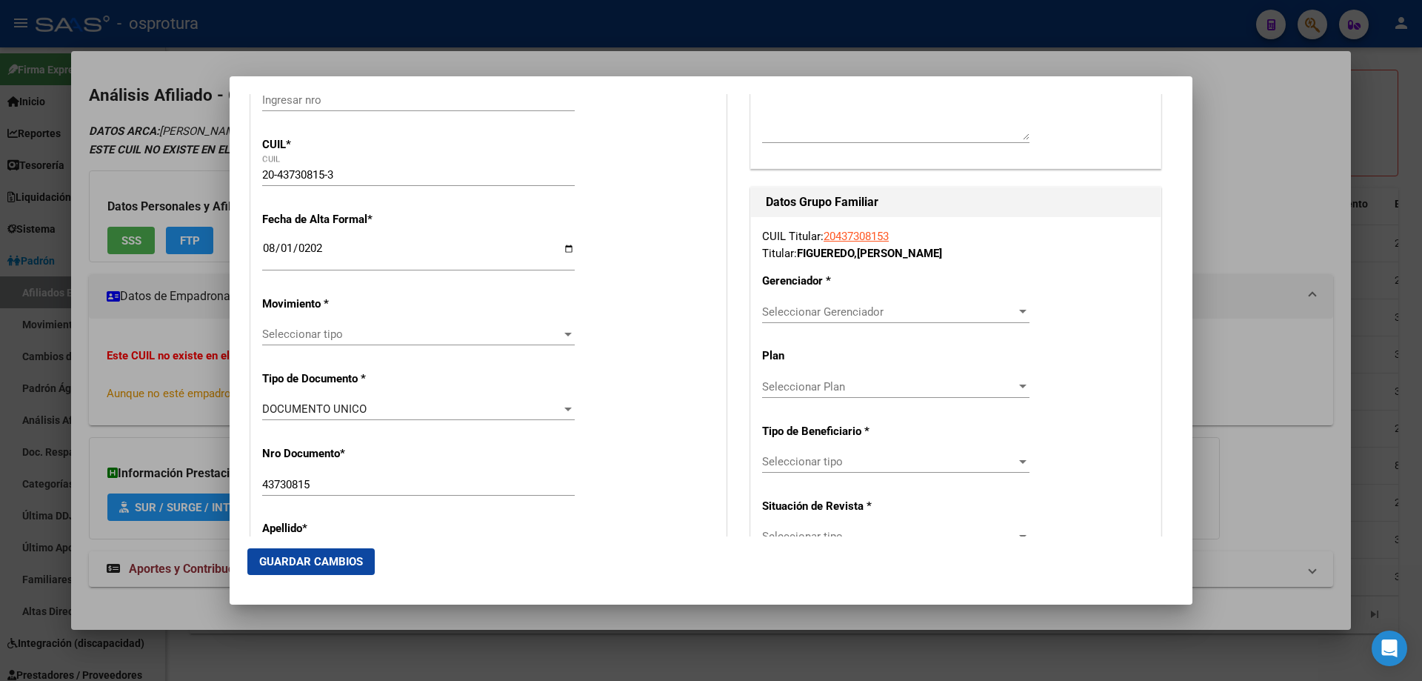
scroll to position [296, 0]
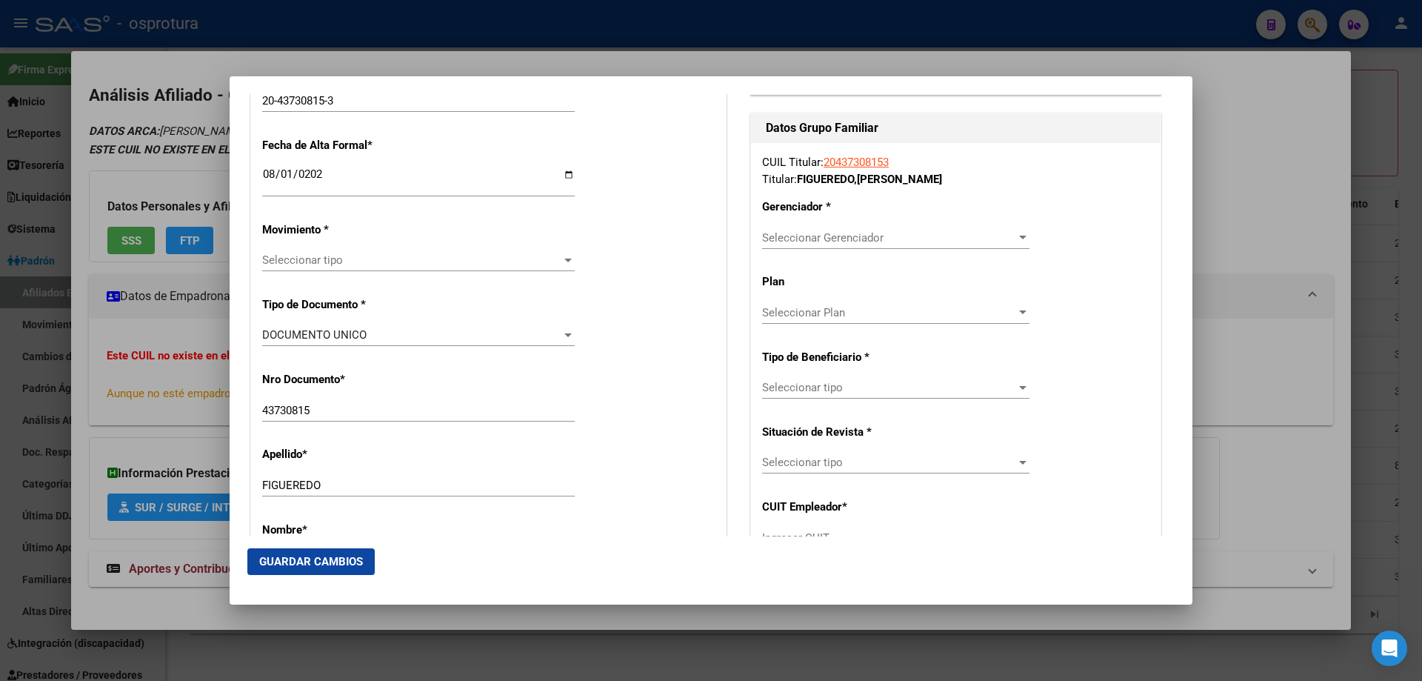
click at [319, 250] on div "Seleccionar tipo Seleccionar tipo" at bounding box center [418, 260] width 313 height 22
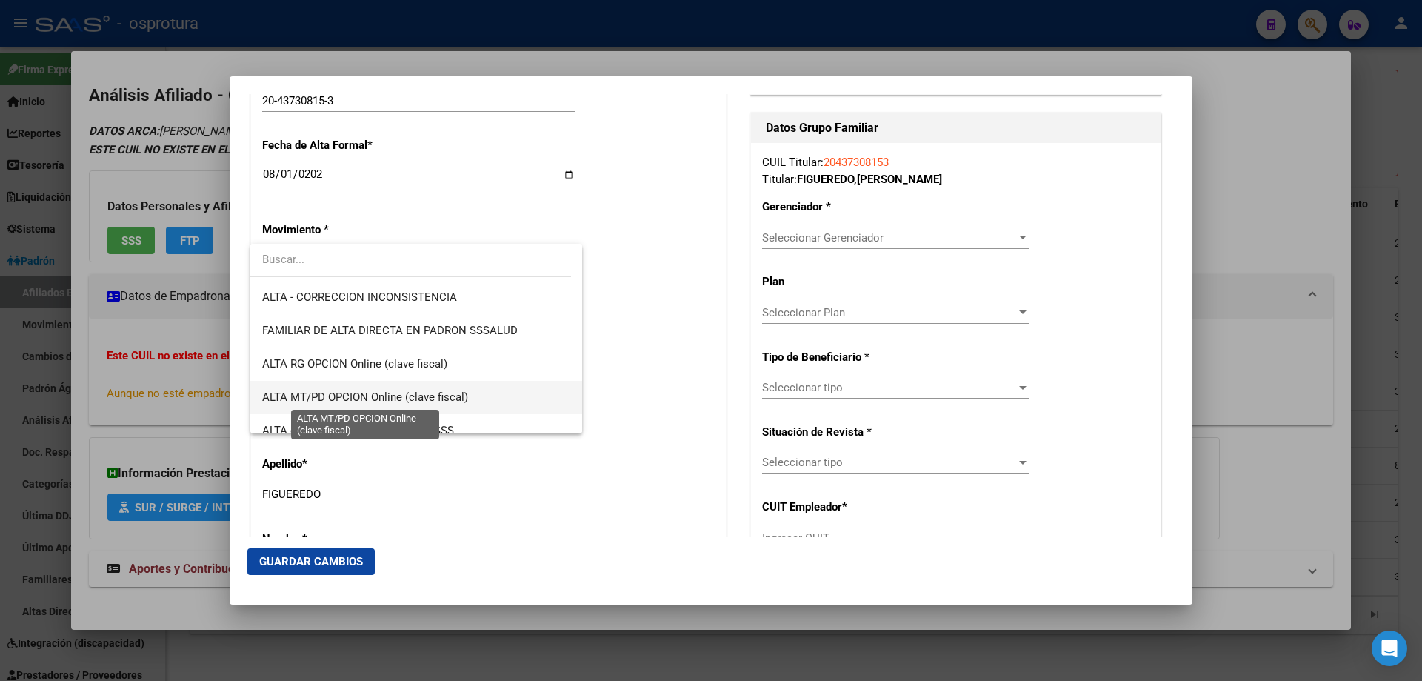
click at [363, 397] on span "ALTA MT/PD OPCION Online (clave fiscal)" at bounding box center [365, 396] width 206 height 13
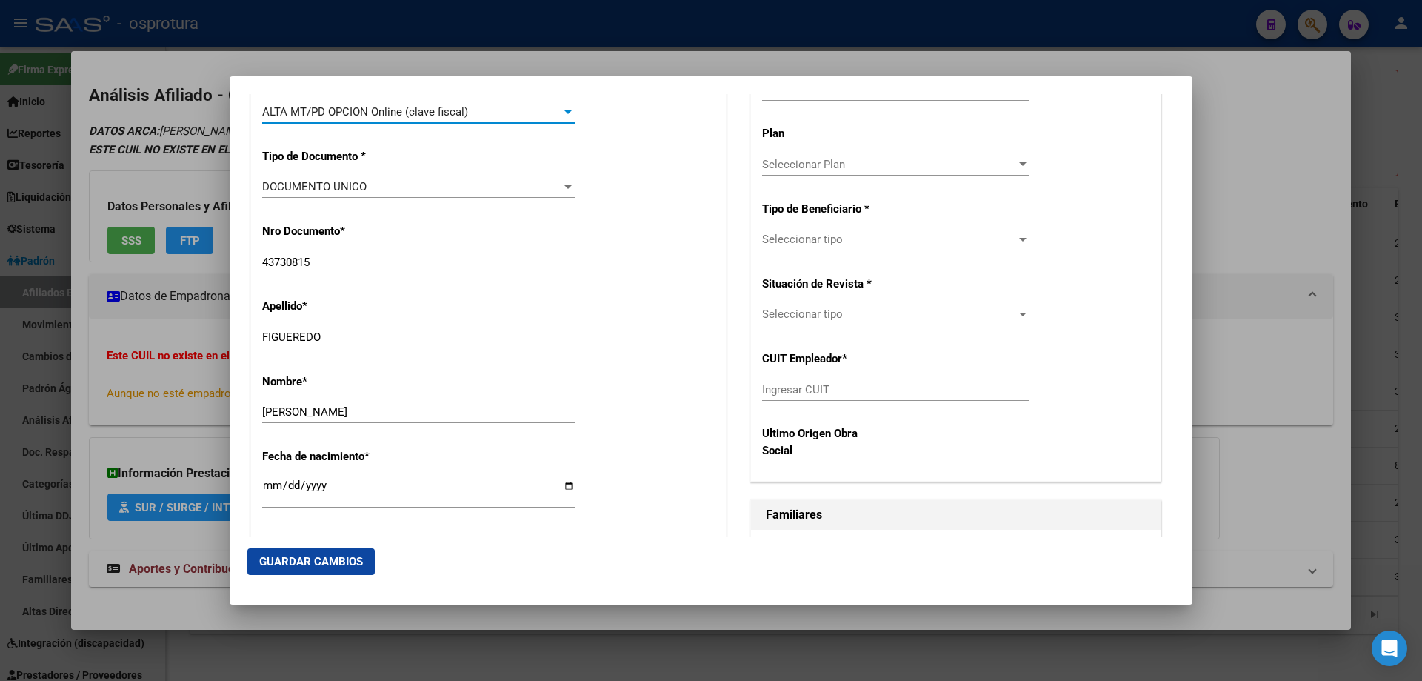
scroll to position [593, 0]
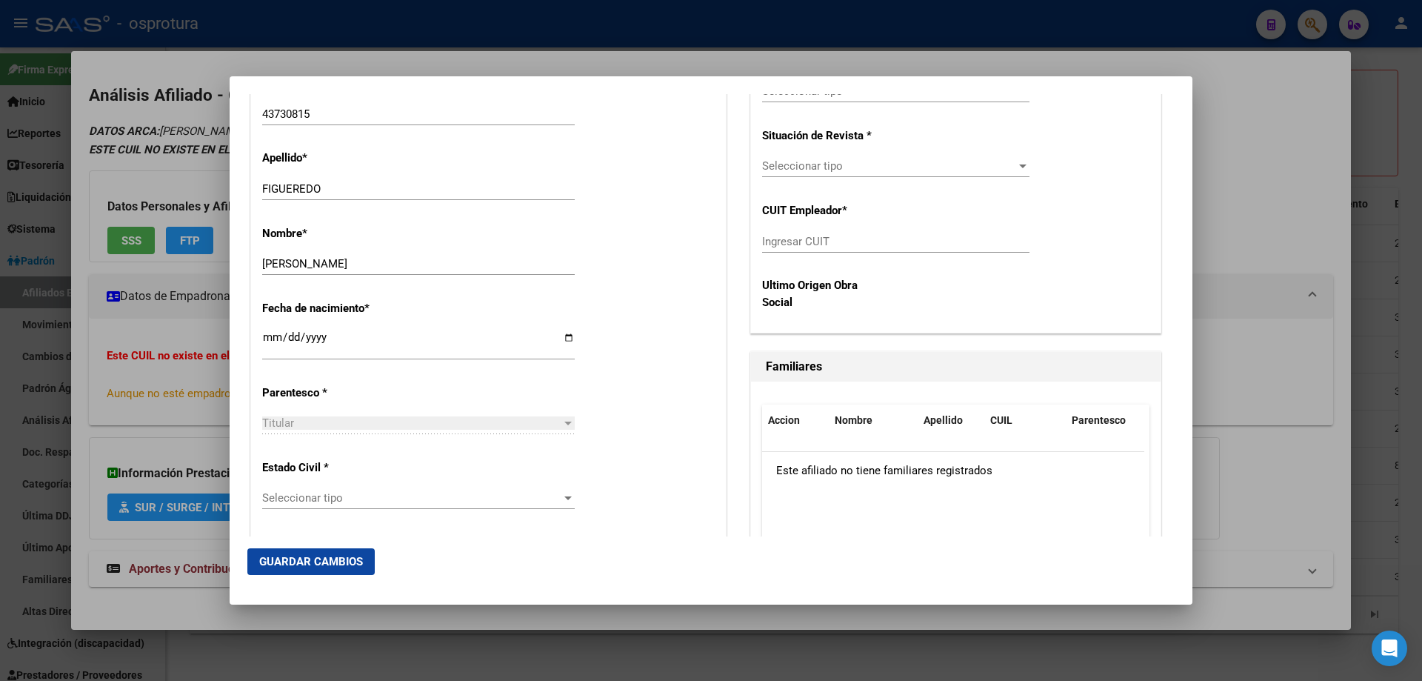
click at [352, 503] on span "Seleccionar tipo" at bounding box center [411, 497] width 299 height 13
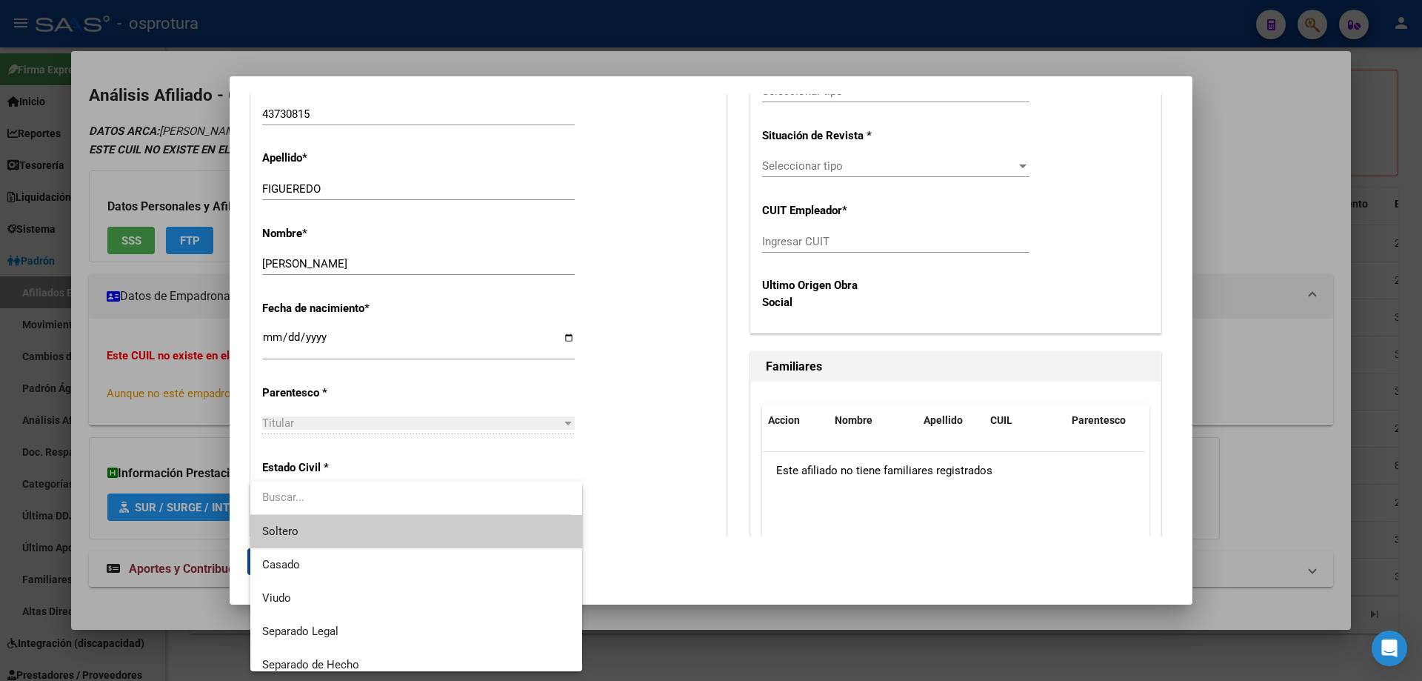
click at [356, 533] on span "Soltero" at bounding box center [416, 531] width 308 height 33
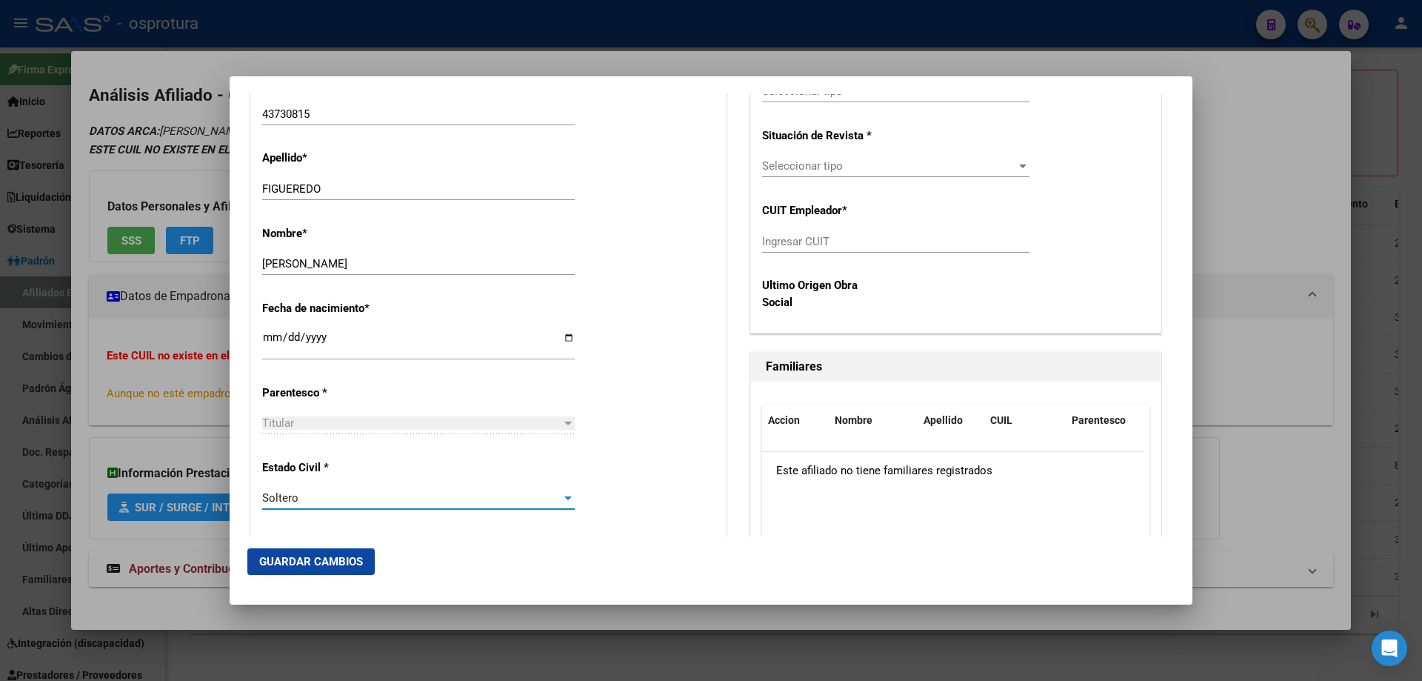
scroll to position [148, 0]
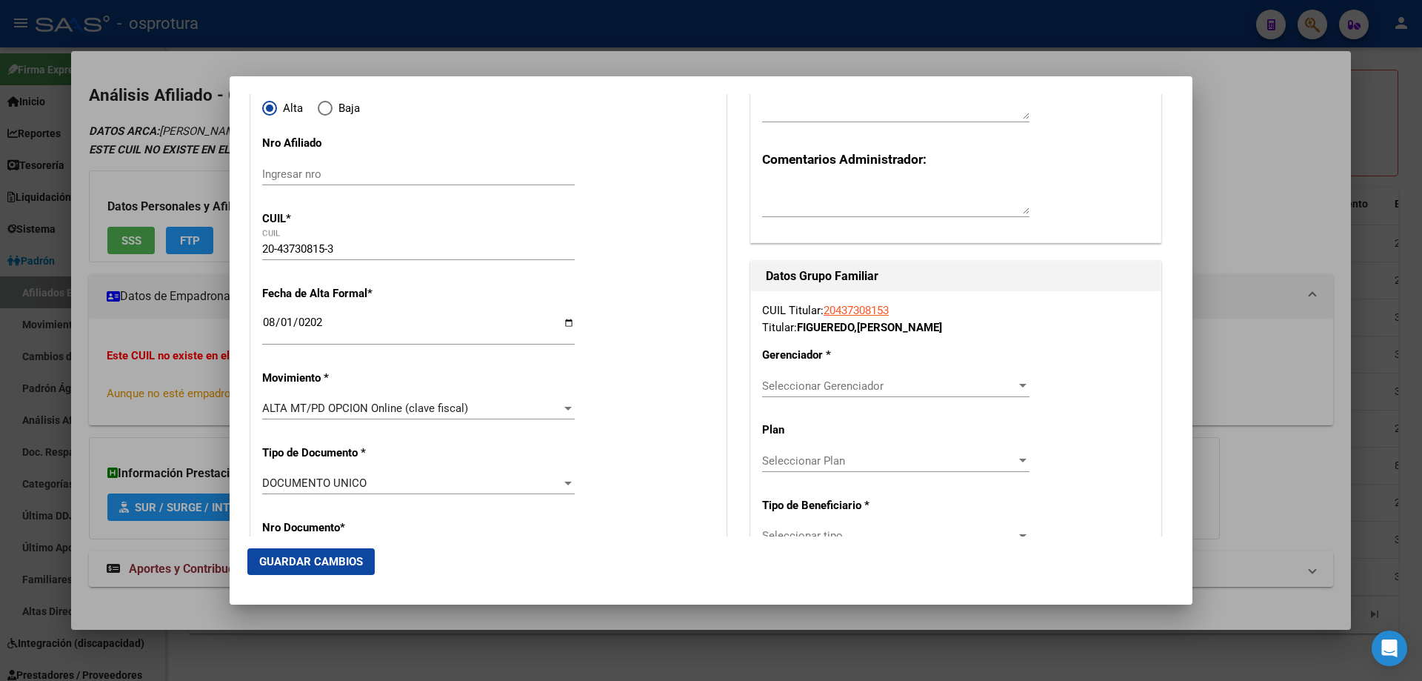
click at [802, 386] on span "Seleccionar Gerenciador" at bounding box center [889, 385] width 254 height 13
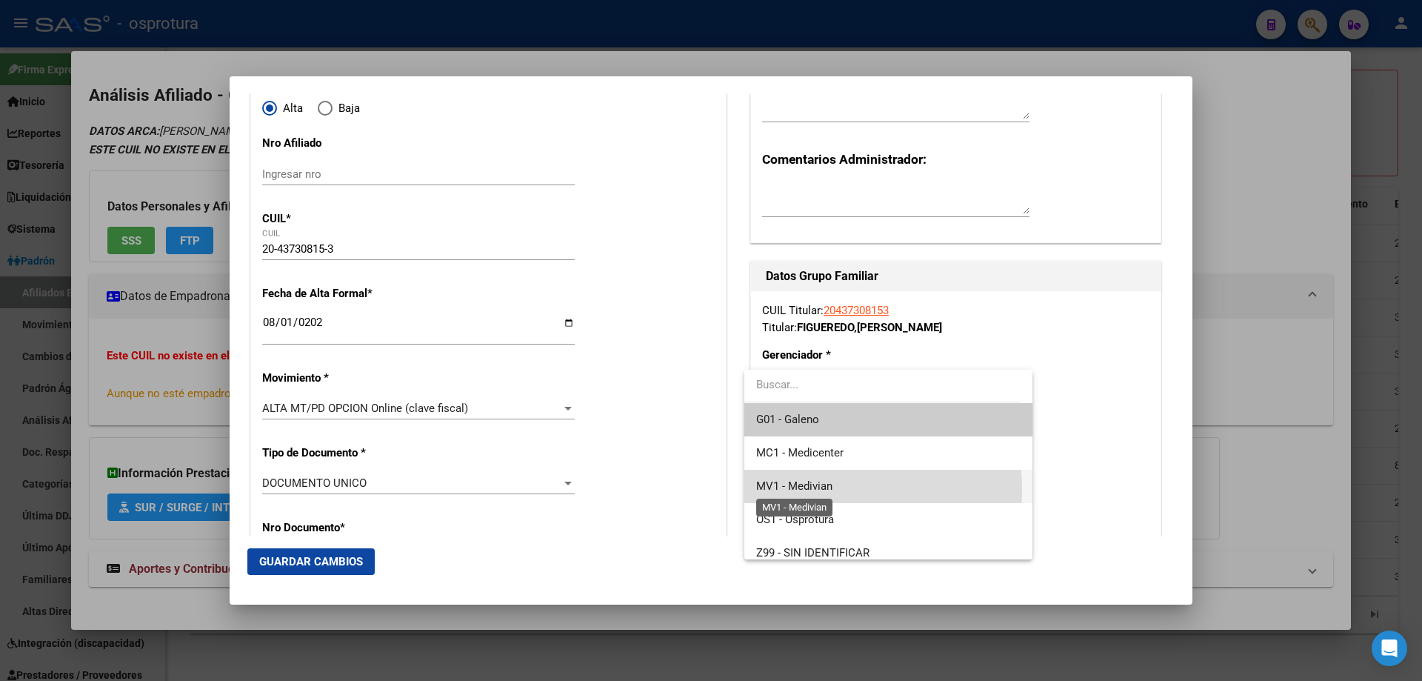
click at [823, 490] on span "MV1 - Medivian" at bounding box center [794, 485] width 76 height 13
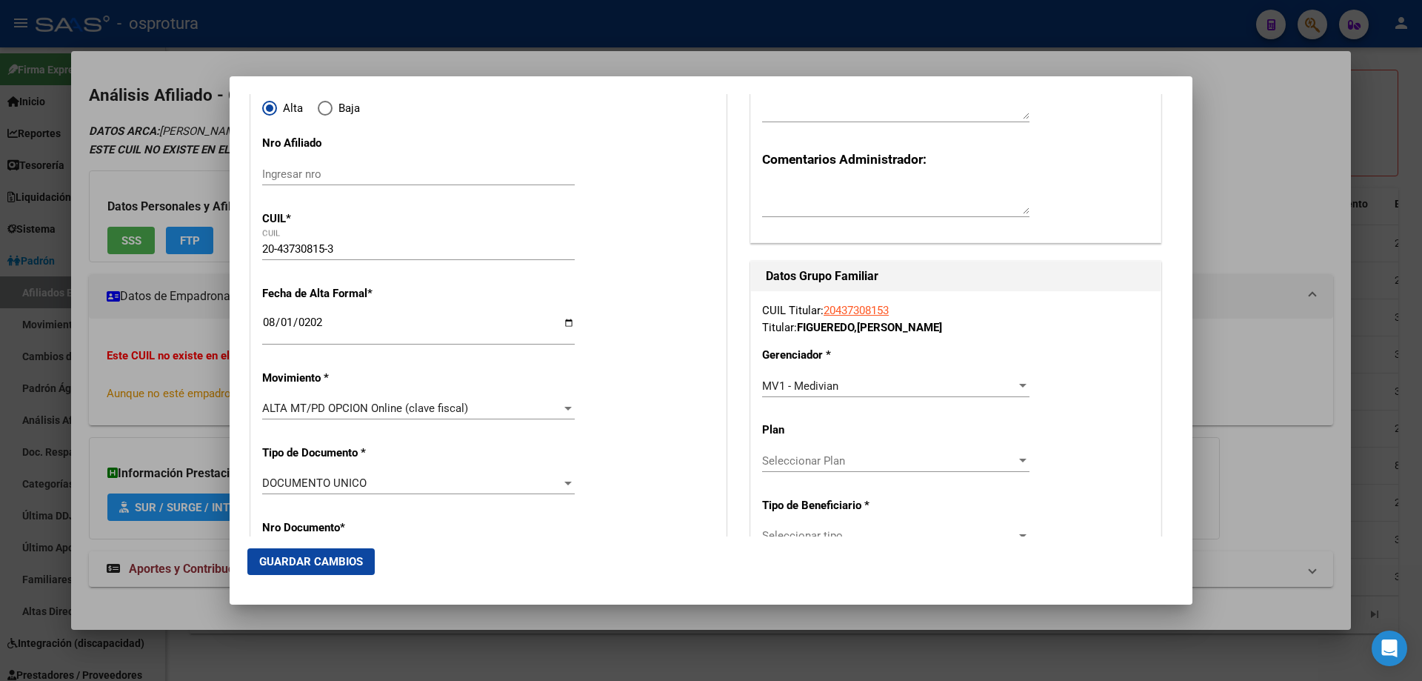
click at [823, 522] on div "CUIL Titular: 20437308153 Titular: [PERSON_NAME] [PERSON_NAME] Gerenciador * MV…" at bounding box center [956, 534] width 410 height 486
click at [821, 532] on span "Seleccionar tipo" at bounding box center [889, 535] width 254 height 13
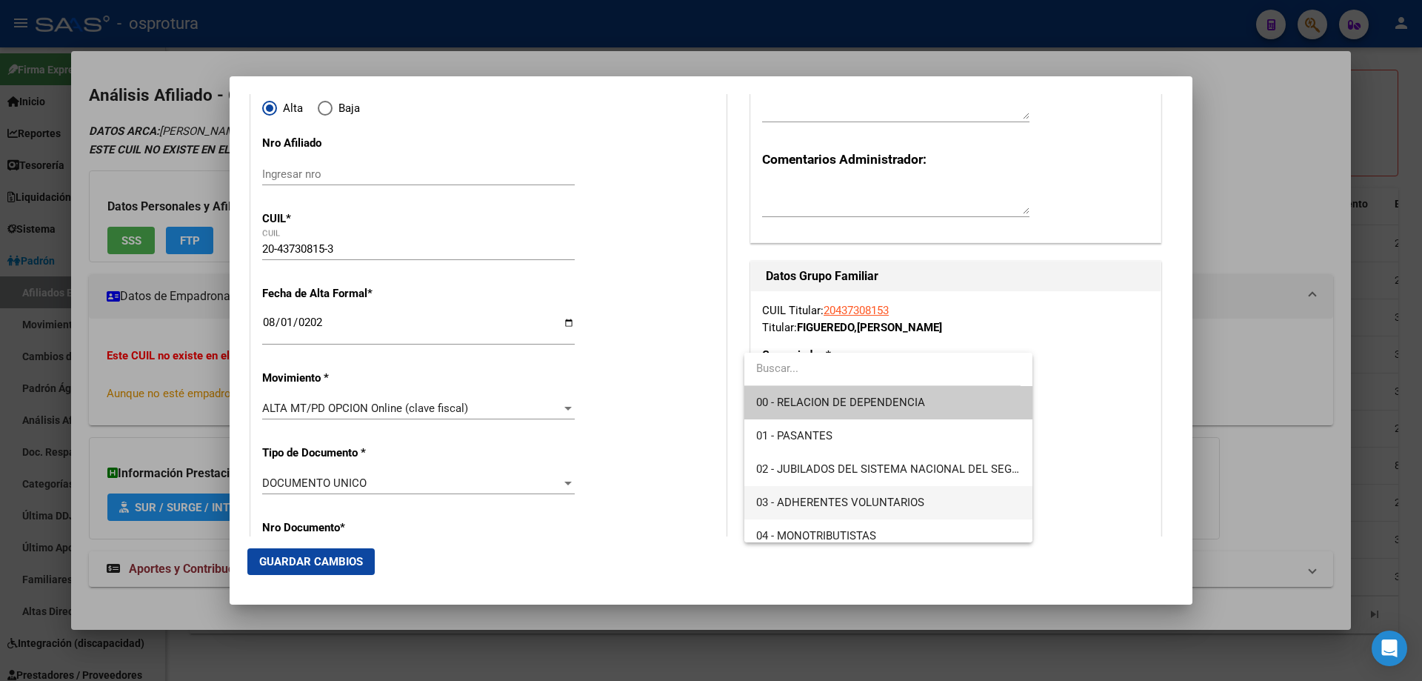
scroll to position [222, 0]
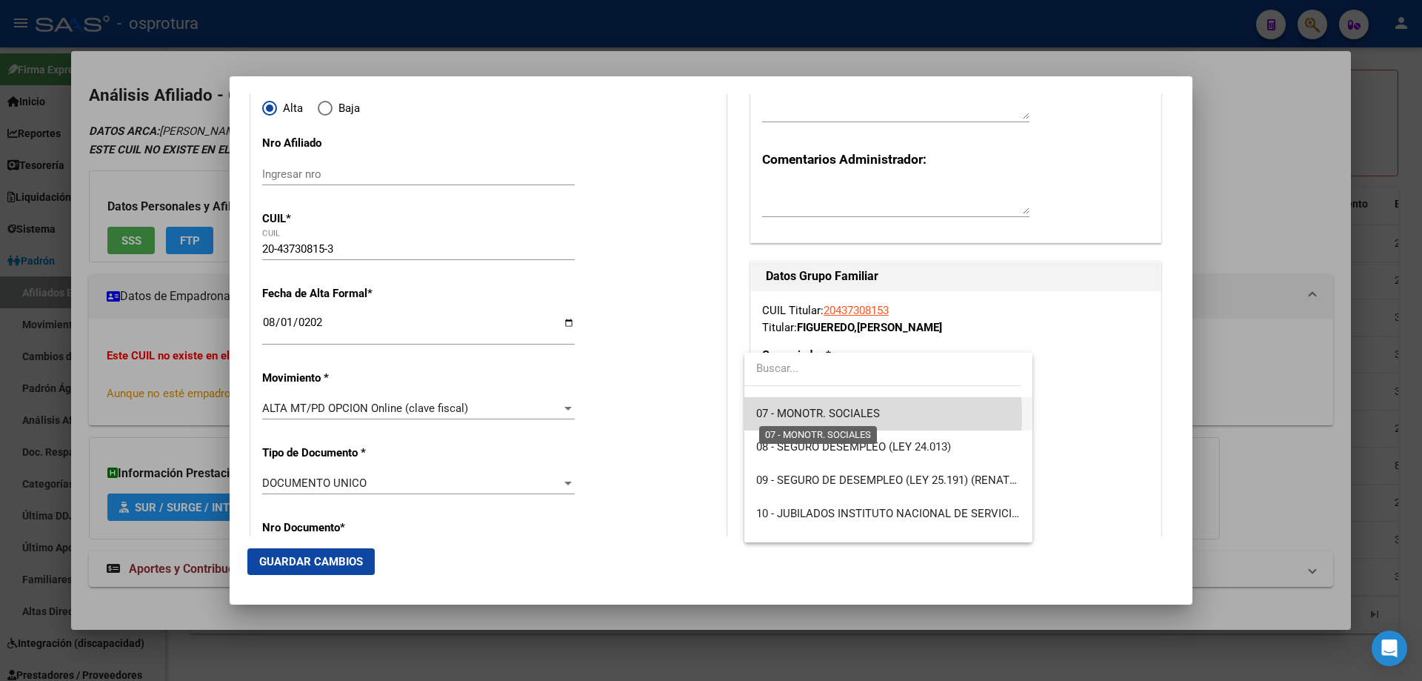
click at [805, 415] on span "07 - MONOTR. SOCIALES" at bounding box center [818, 413] width 124 height 13
type input "20-43730815-3"
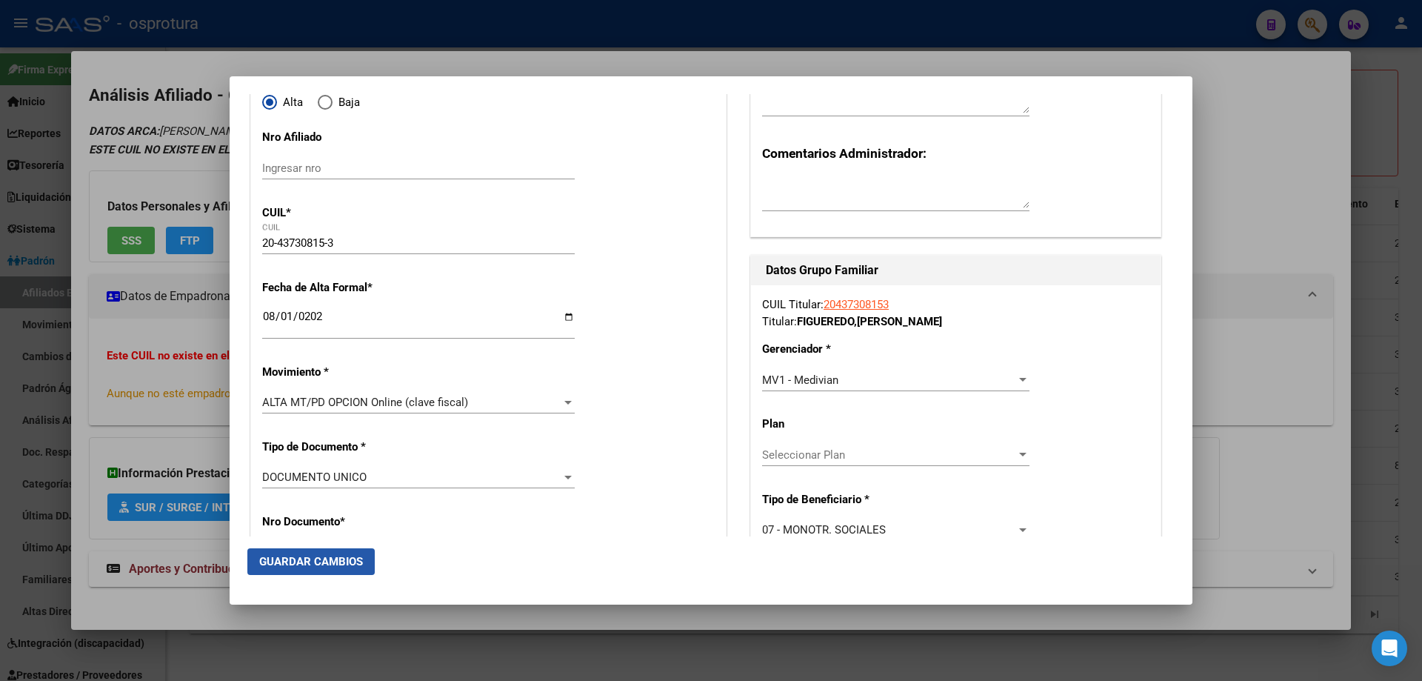
click at [293, 561] on span "Guardar Cambios" at bounding box center [311, 561] width 104 height 13
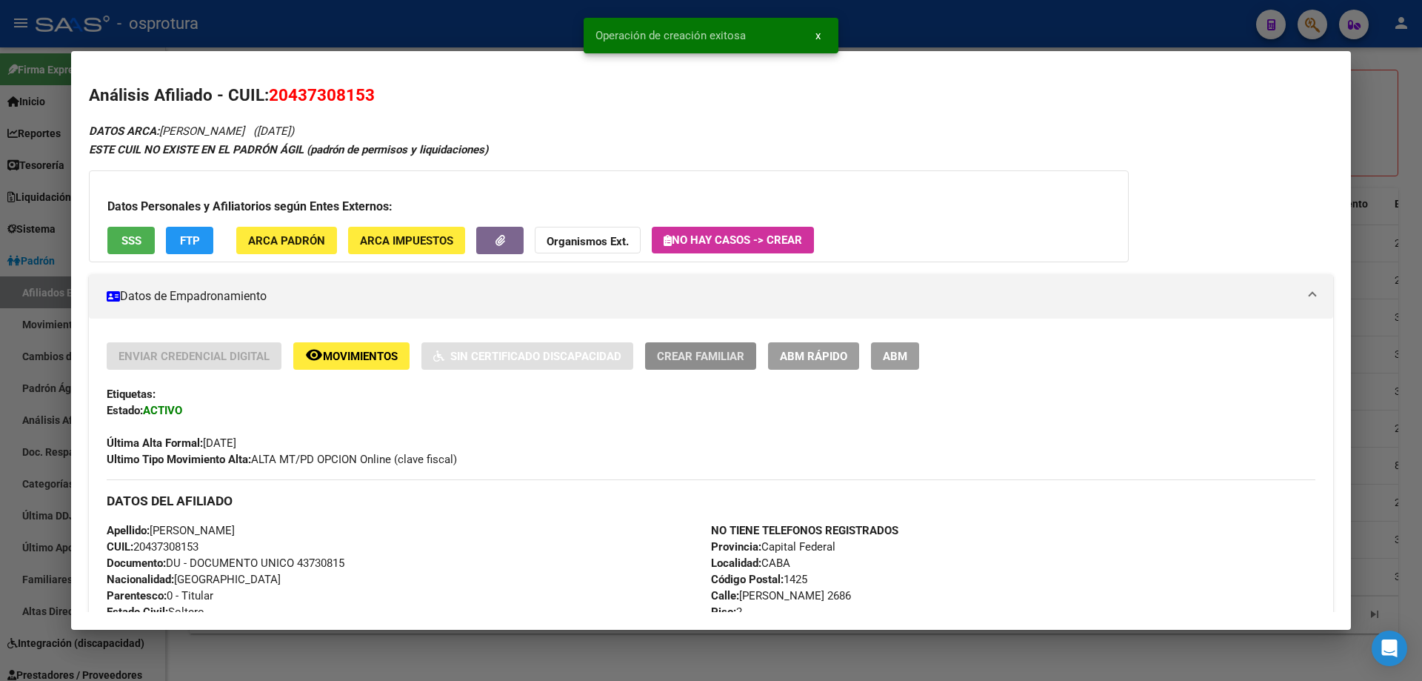
click at [711, 357] on span "Crear Familiar" at bounding box center [700, 356] width 87 height 13
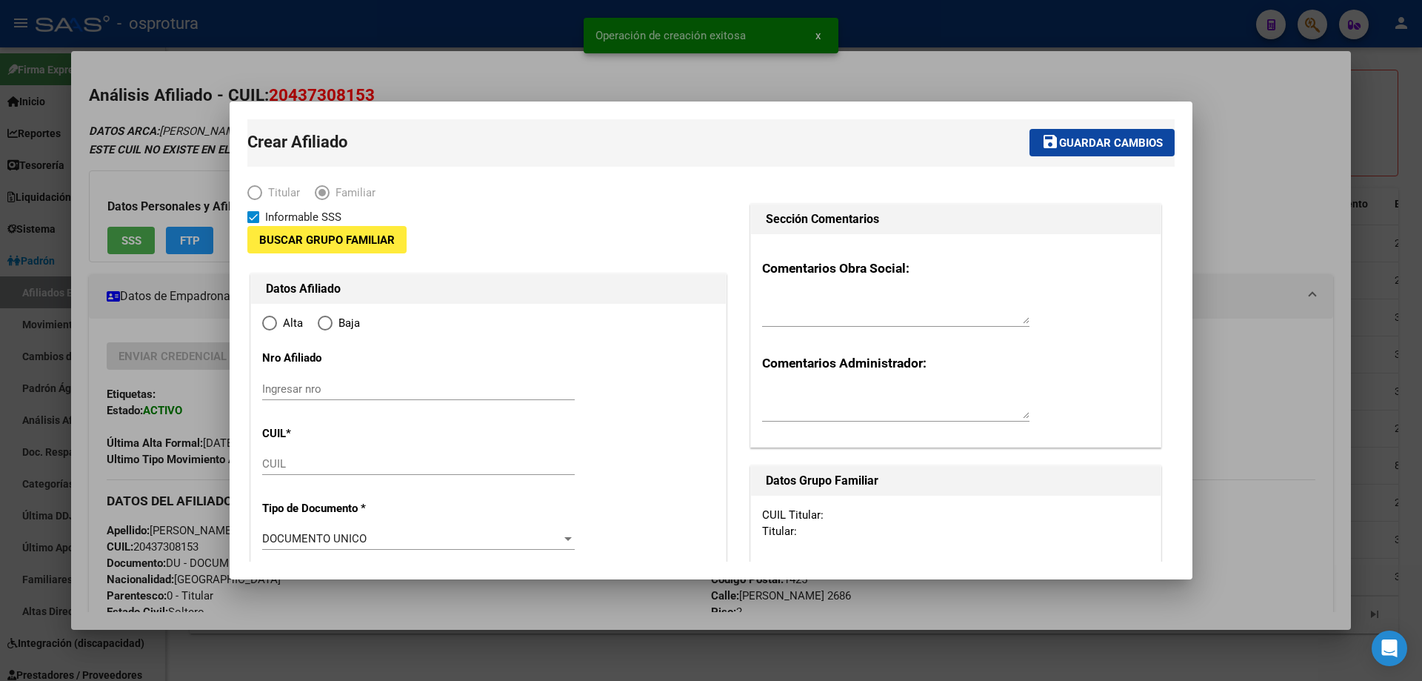
type input "20-43730815-3"
type input "CABA"
type input "1425"
type input "[PERSON_NAME]"
type input "2686"
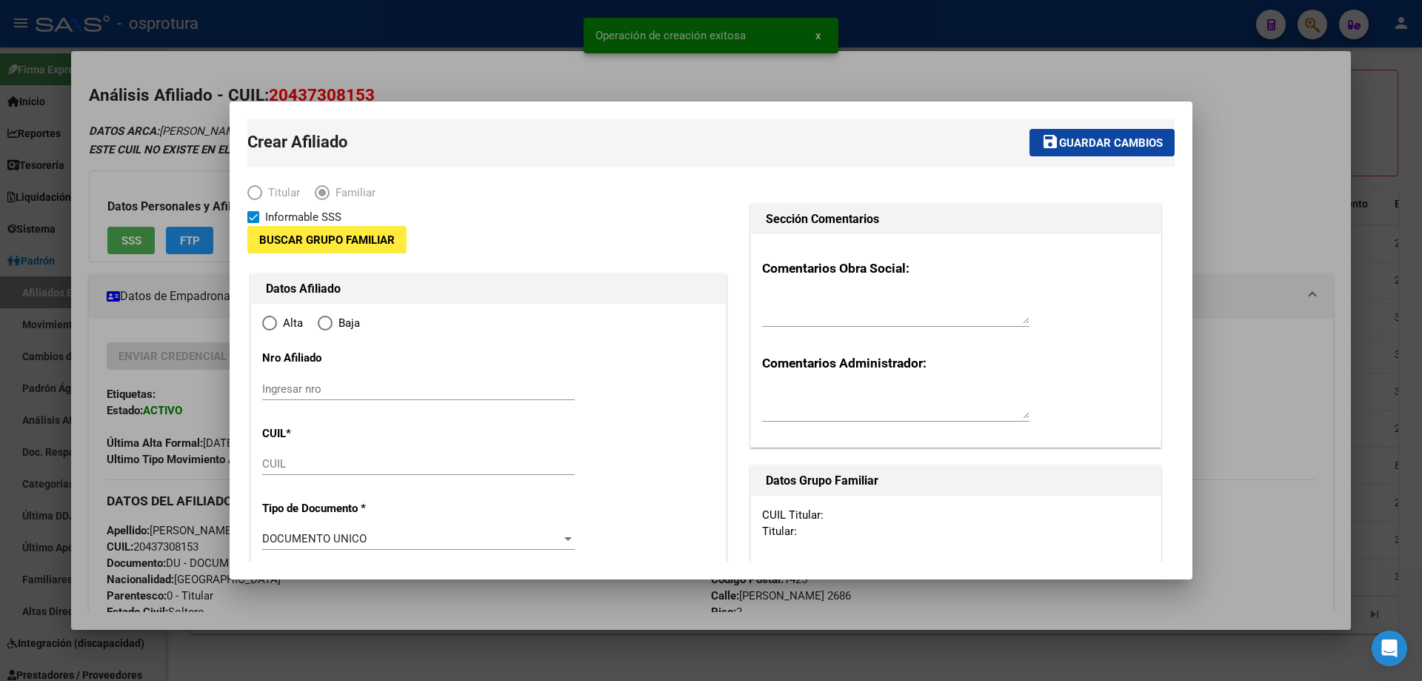
type input "2"
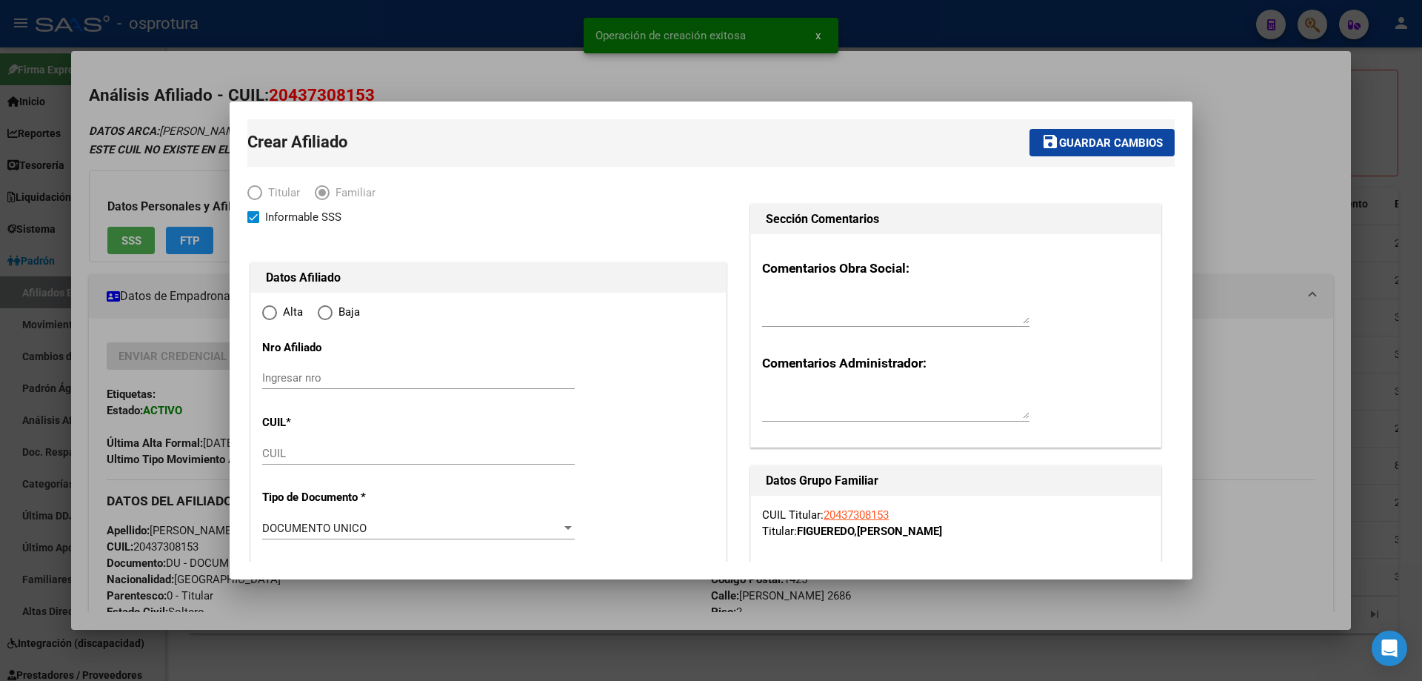
radio input "true"
type input "20-43730815-3"
click at [312, 451] on input "CUIL" at bounding box center [418, 453] width 313 height 13
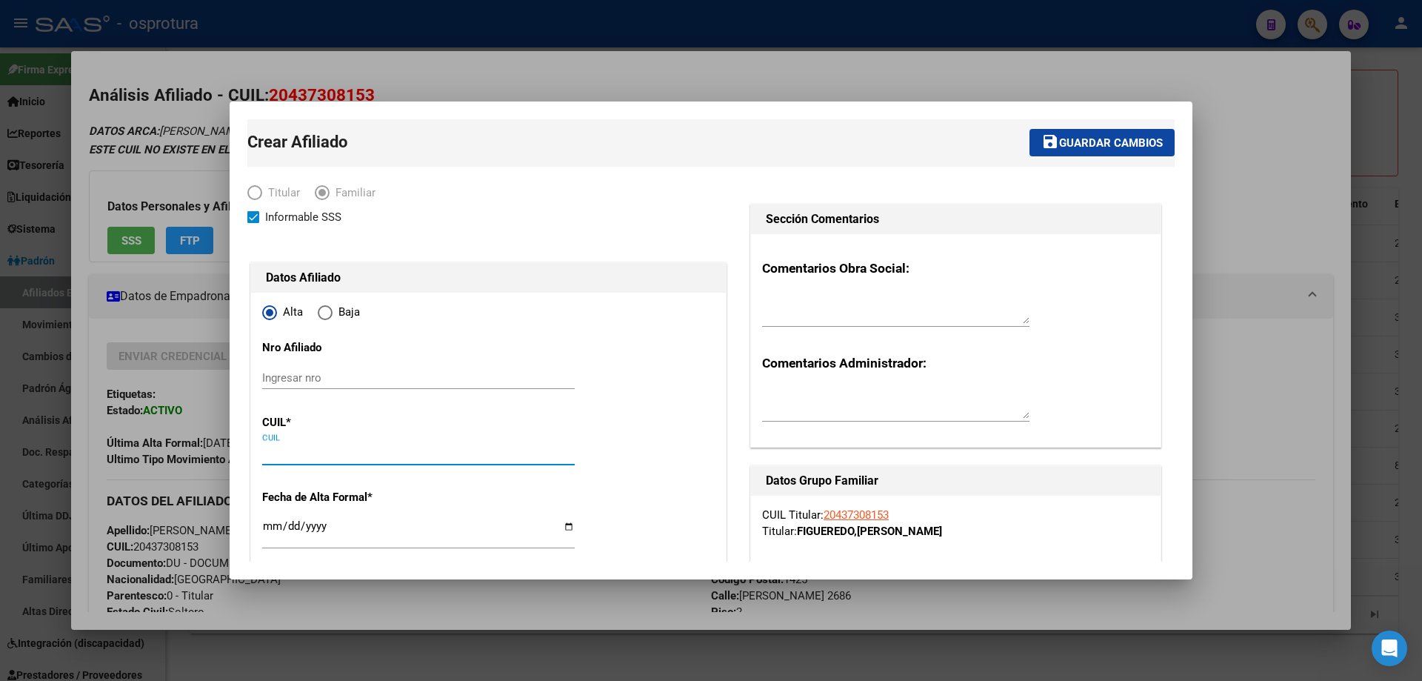
paste input "23-57975712-4"
type input "23-57975712-4"
click at [270, 524] on input "Ingresar fecha" at bounding box center [418, 532] width 313 height 24
type input "57975712"
type input "[PERSON_NAME] DECIMA"
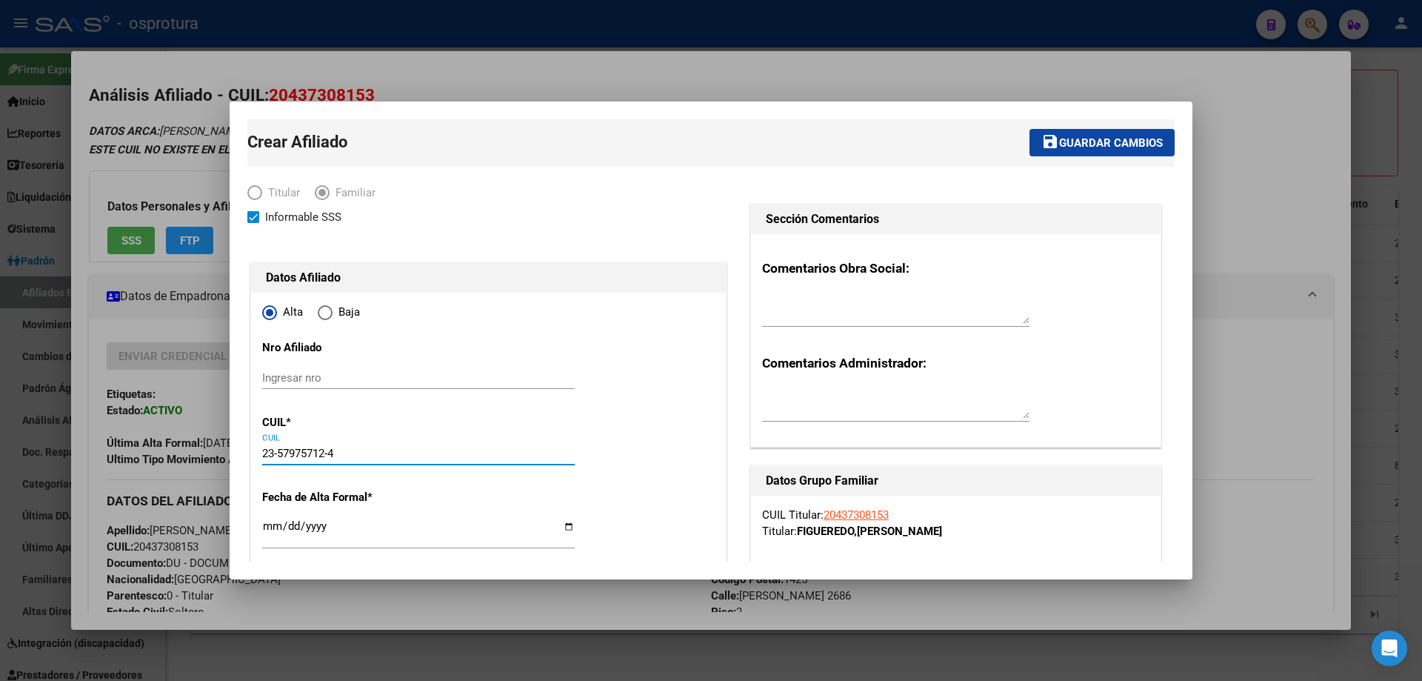
type input "[PERSON_NAME]"
type input "[DATE]"
type input "[GEOGRAPHIC_DATA]"
type input "1761"
type input "CAXARAVILLE"
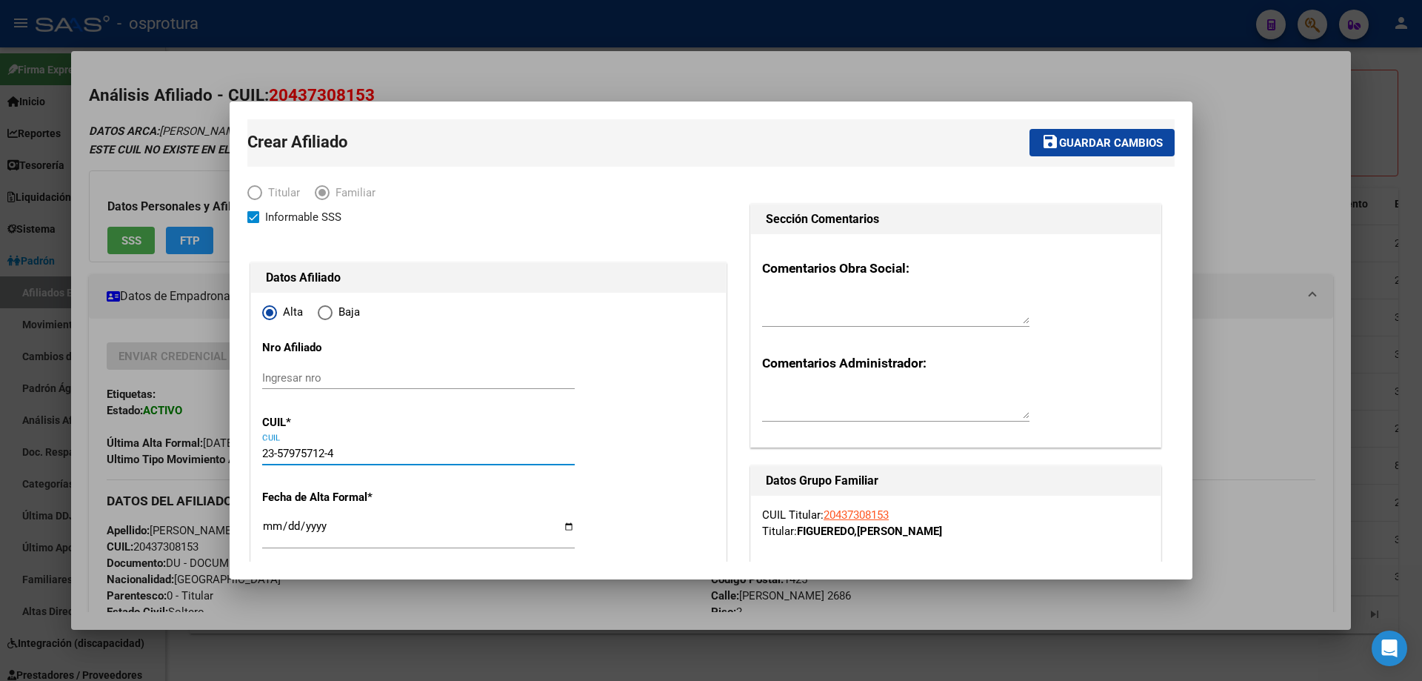
type input "3268"
type input "[DATE]"
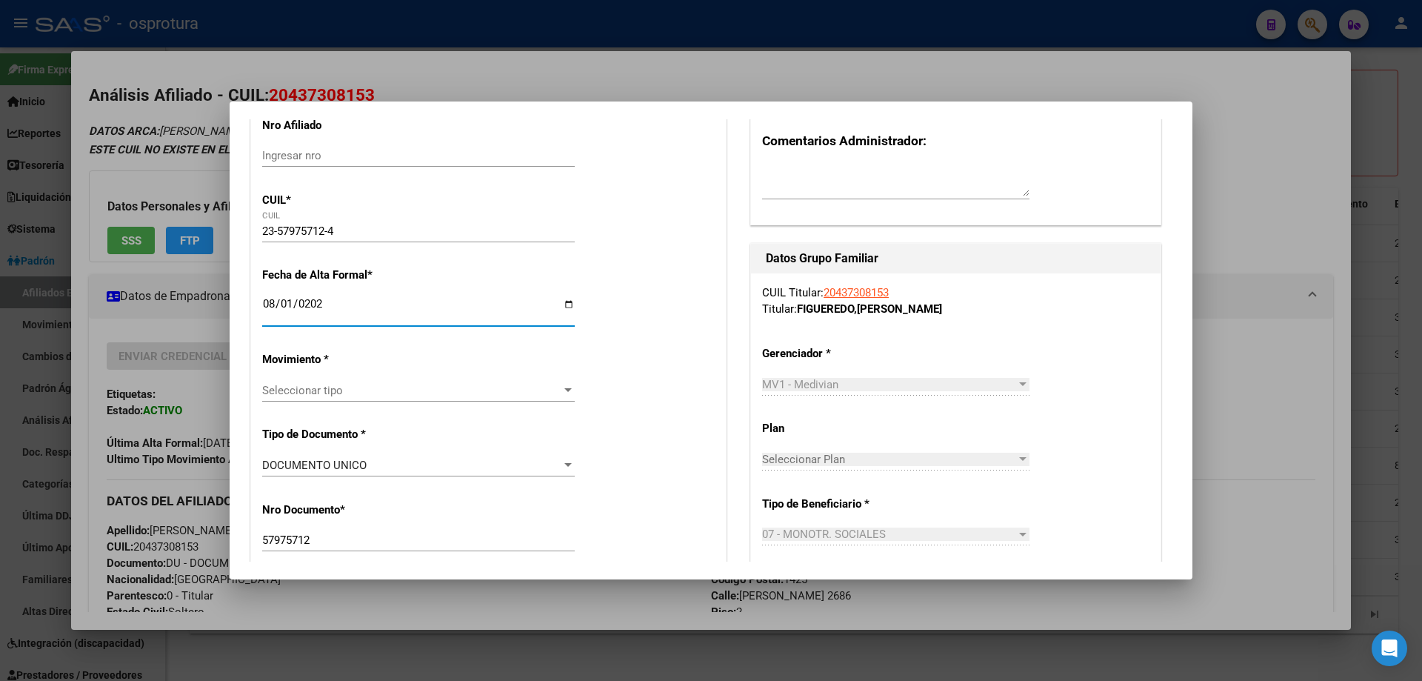
click at [446, 395] on span "Seleccionar tipo" at bounding box center [411, 390] width 299 height 13
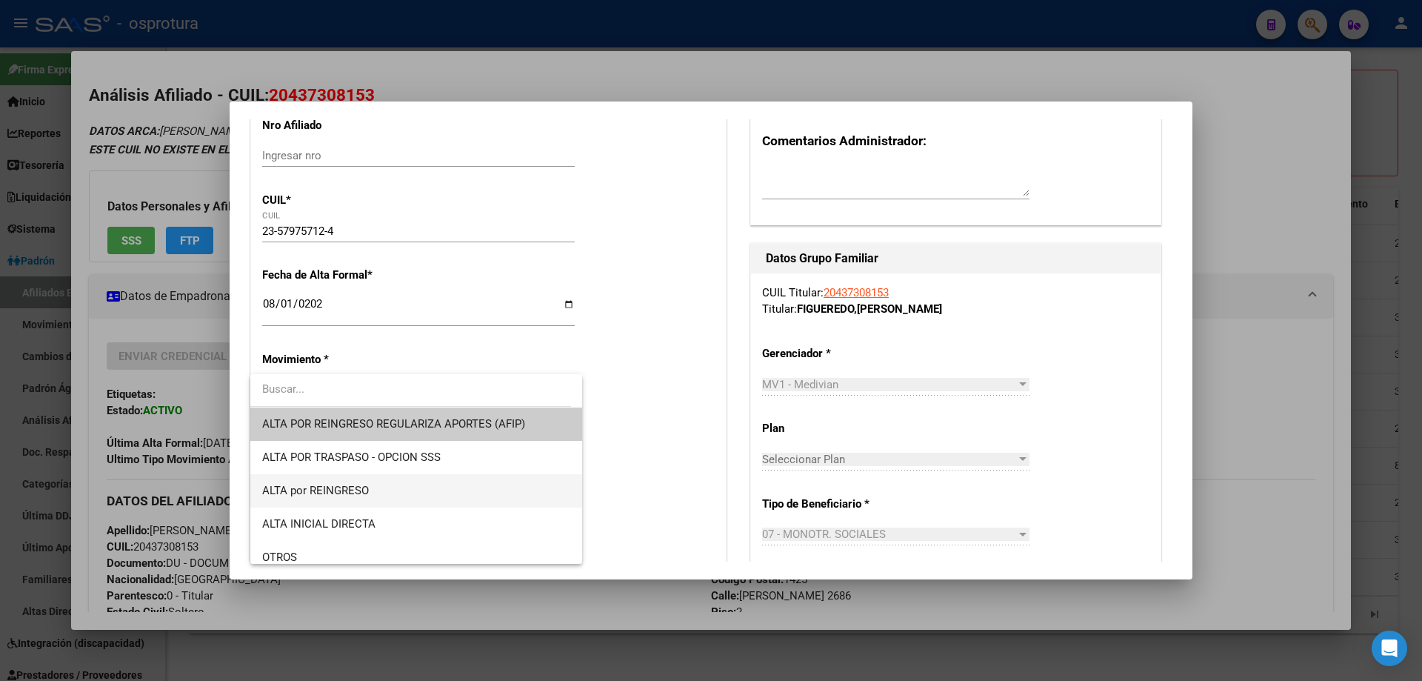
scroll to position [148, 0]
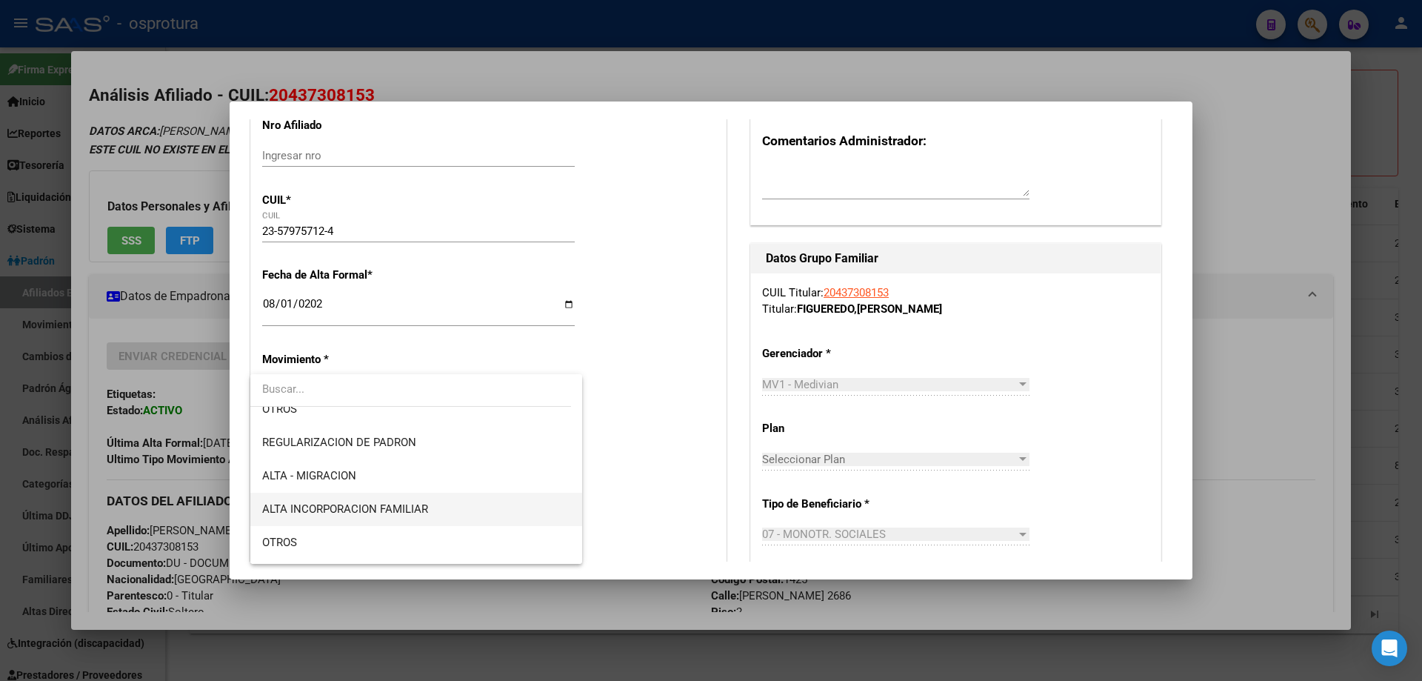
click at [450, 501] on span "ALTA INCORPORACION FAMILIAR" at bounding box center [416, 509] width 308 height 33
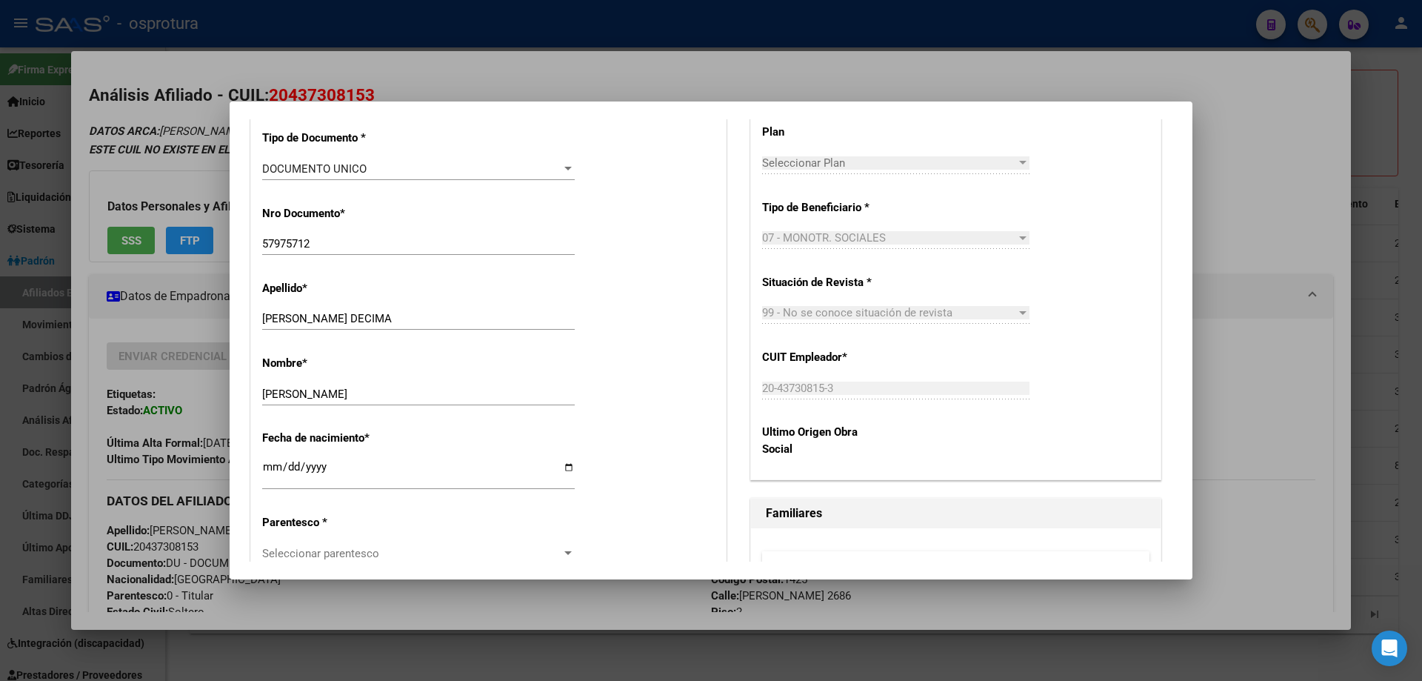
scroll to position [667, 0]
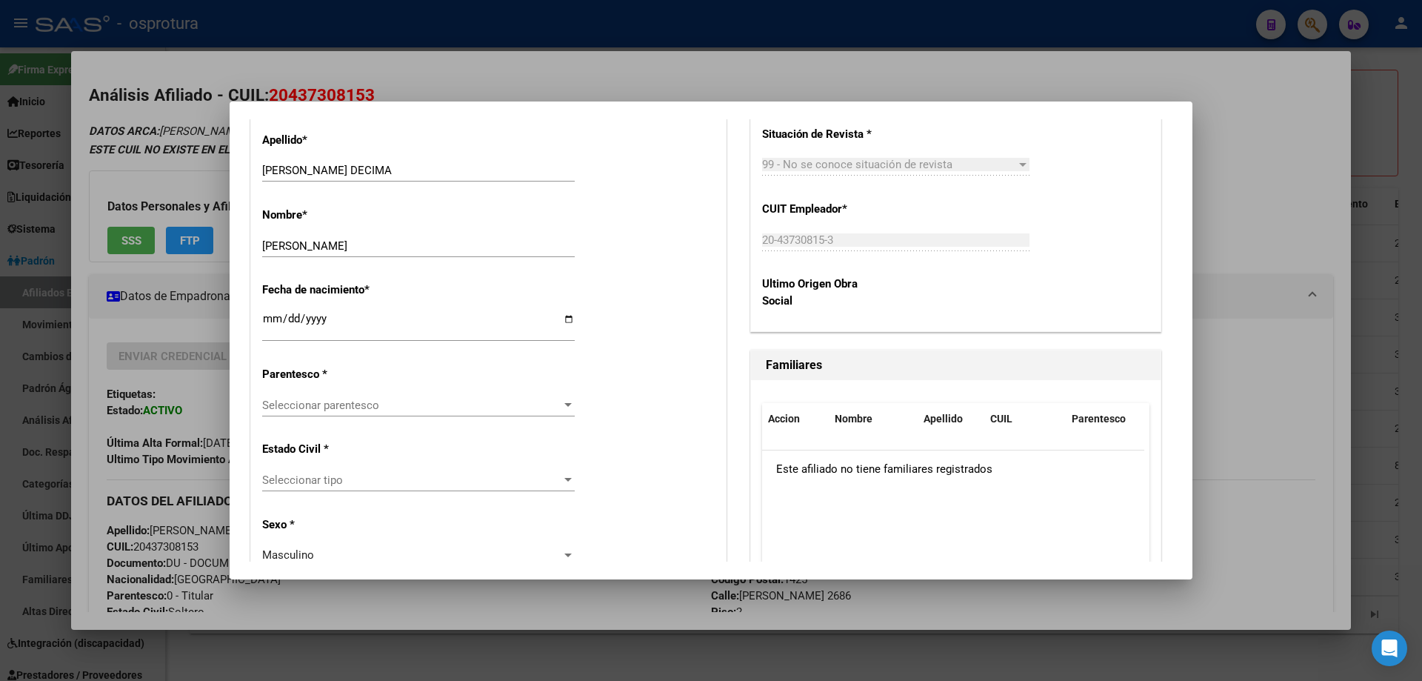
click at [391, 394] on div "Seleccionar parentesco Seleccionar parentesco" at bounding box center [418, 405] width 313 height 22
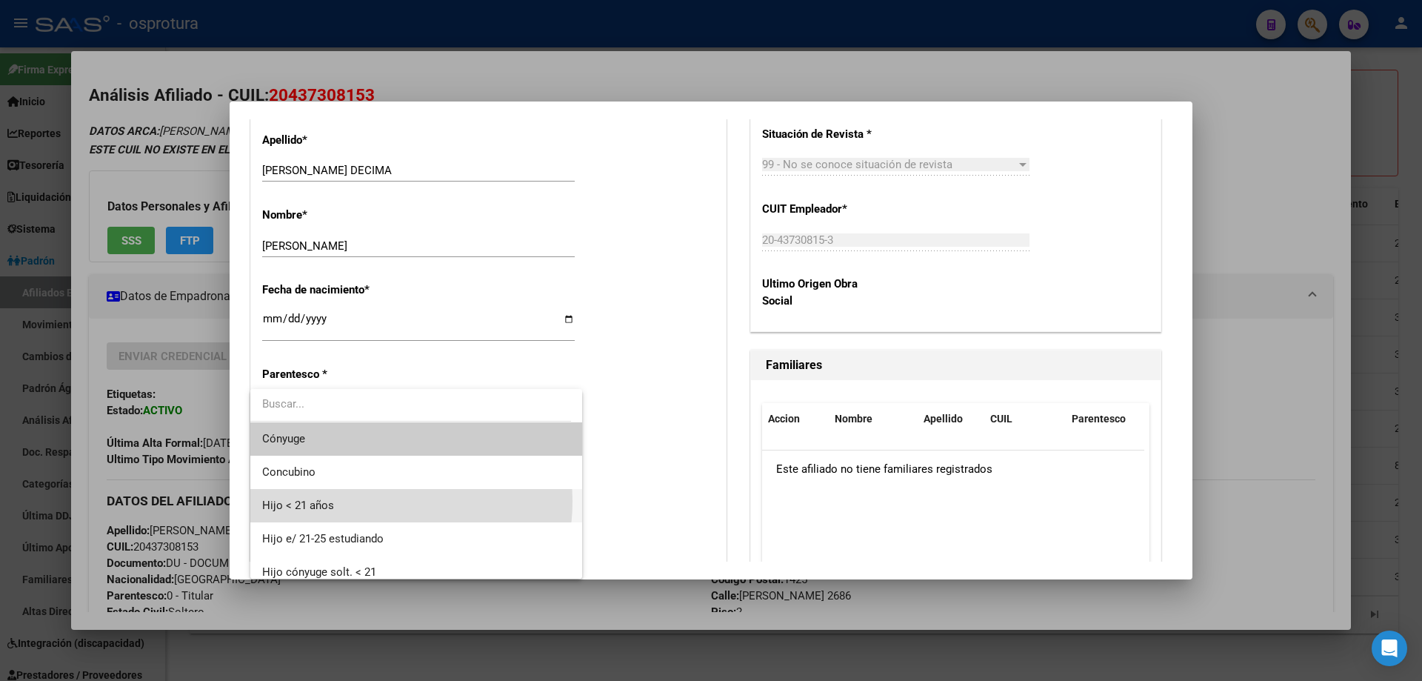
click at [382, 501] on span "Hijo < 21 años" at bounding box center [416, 505] width 308 height 33
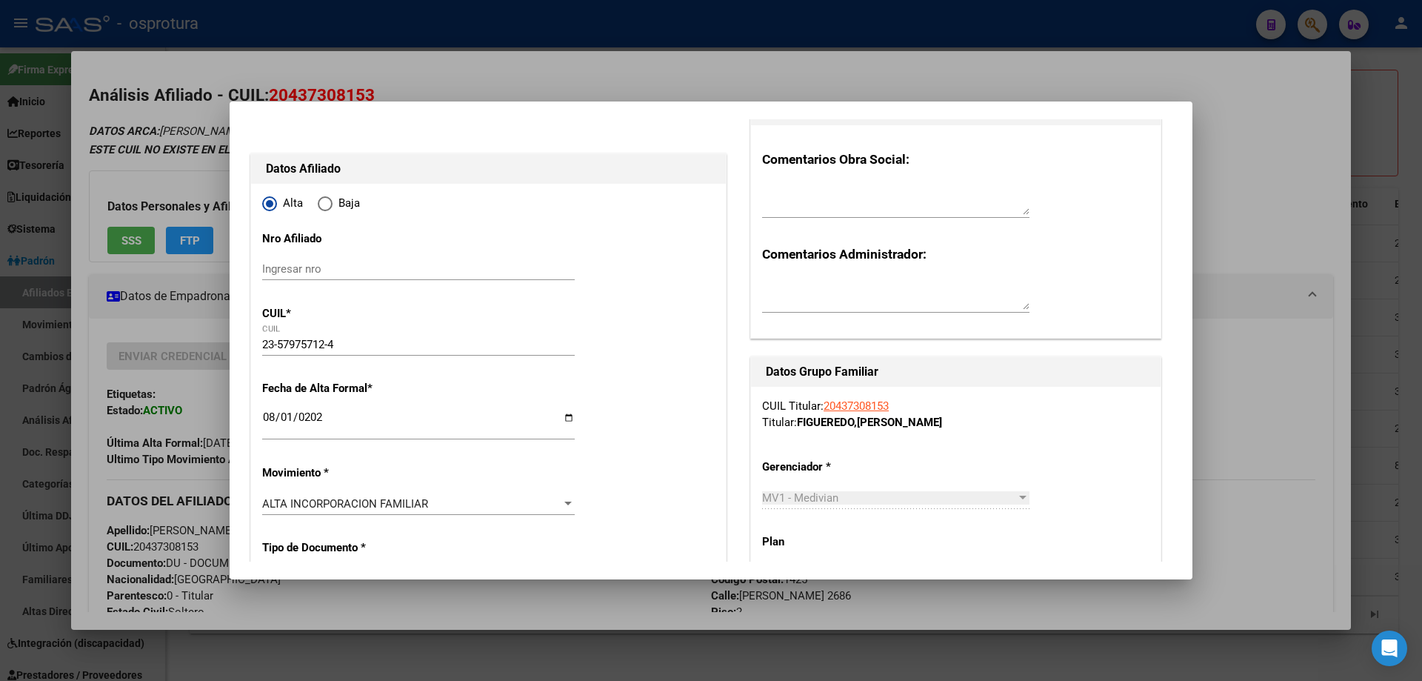
scroll to position [0, 0]
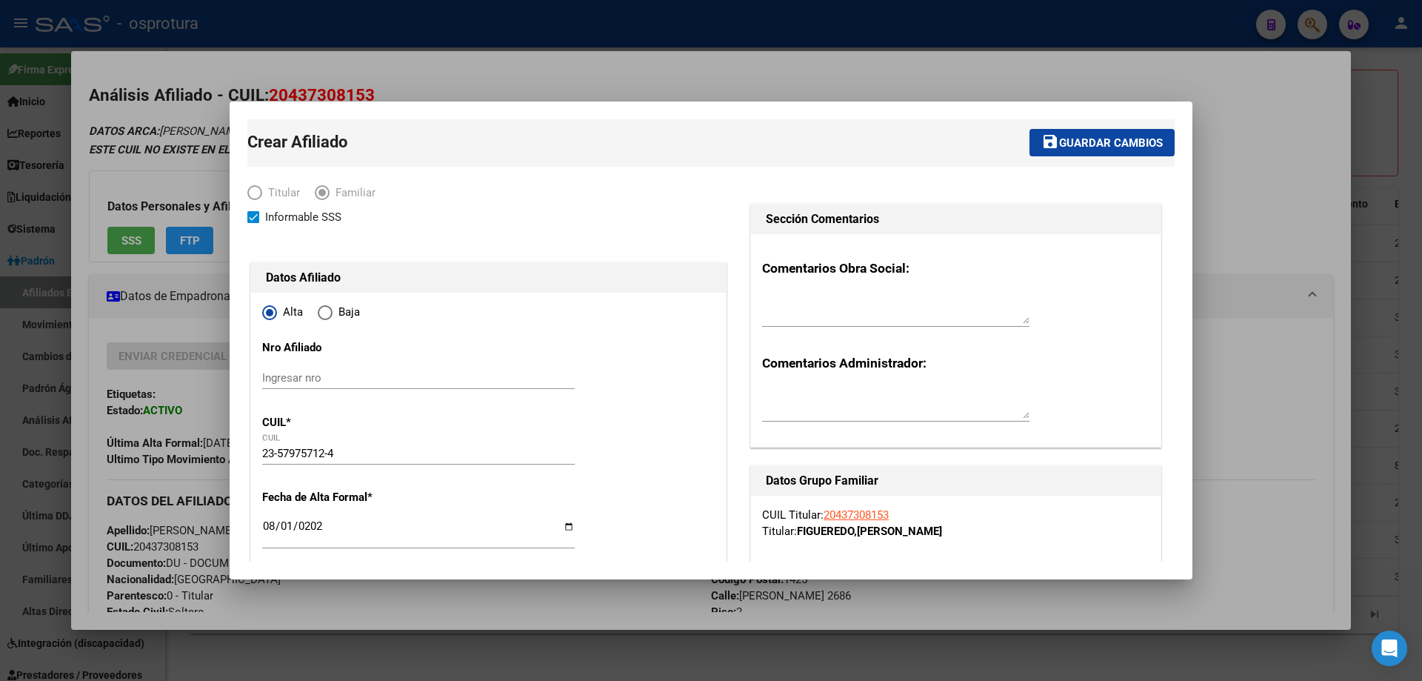
click at [1068, 147] on span "Guardar cambios" at bounding box center [1111, 142] width 104 height 13
